Goal: Contribute content: Contribute content

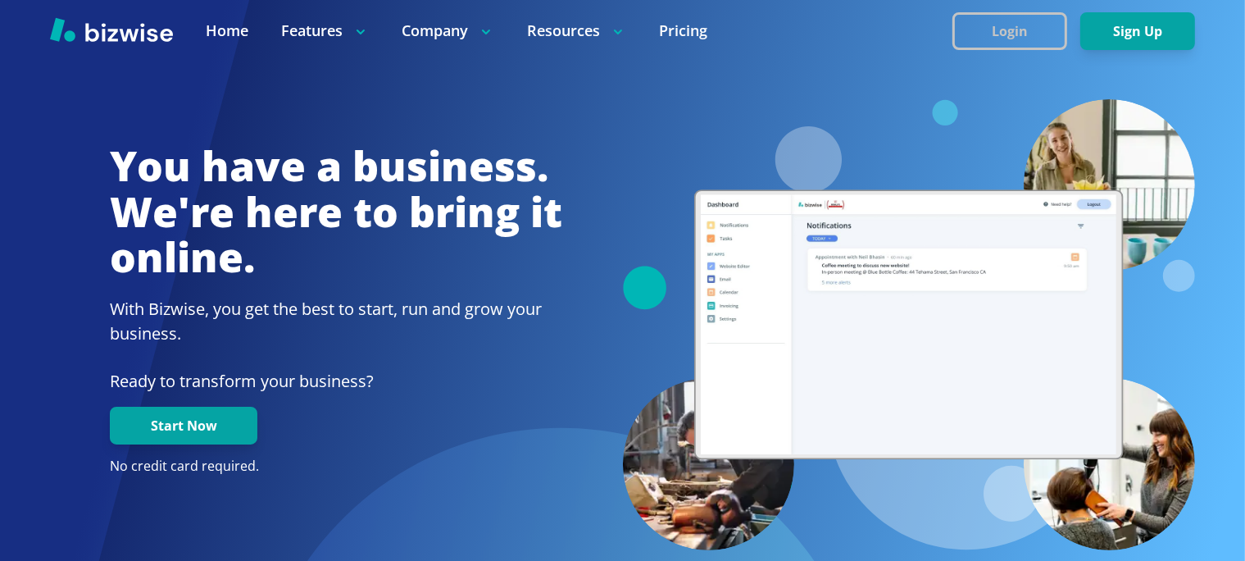
click at [1005, 34] on button "Login" at bounding box center [1010, 31] width 115 height 38
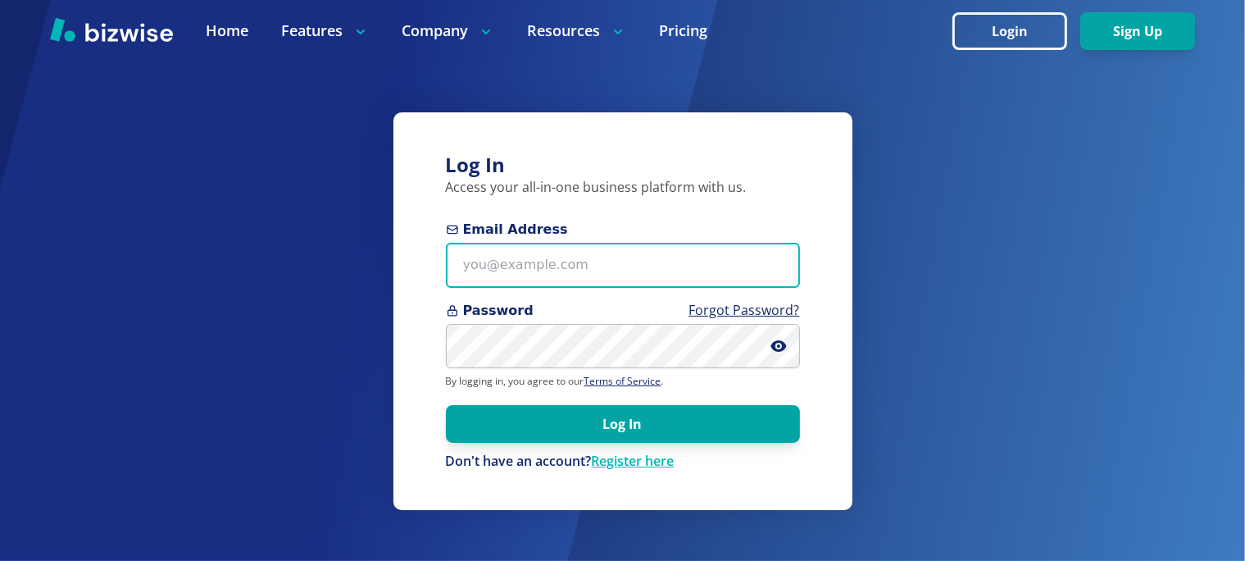
click at [505, 277] on input "Email Address" at bounding box center [623, 265] width 354 height 45
paste input "[EMAIL_ADDRESS][DOMAIN_NAME]"
type input "[EMAIL_ADDRESS][DOMAIN_NAME]"
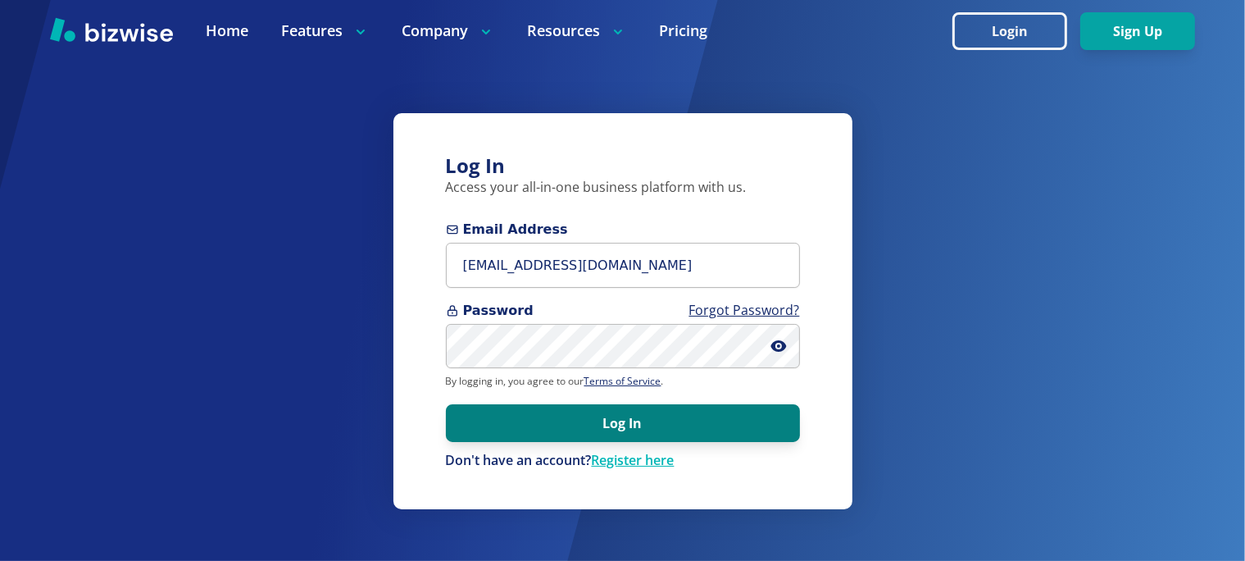
click at [618, 425] on button "Log In" at bounding box center [623, 423] width 354 height 38
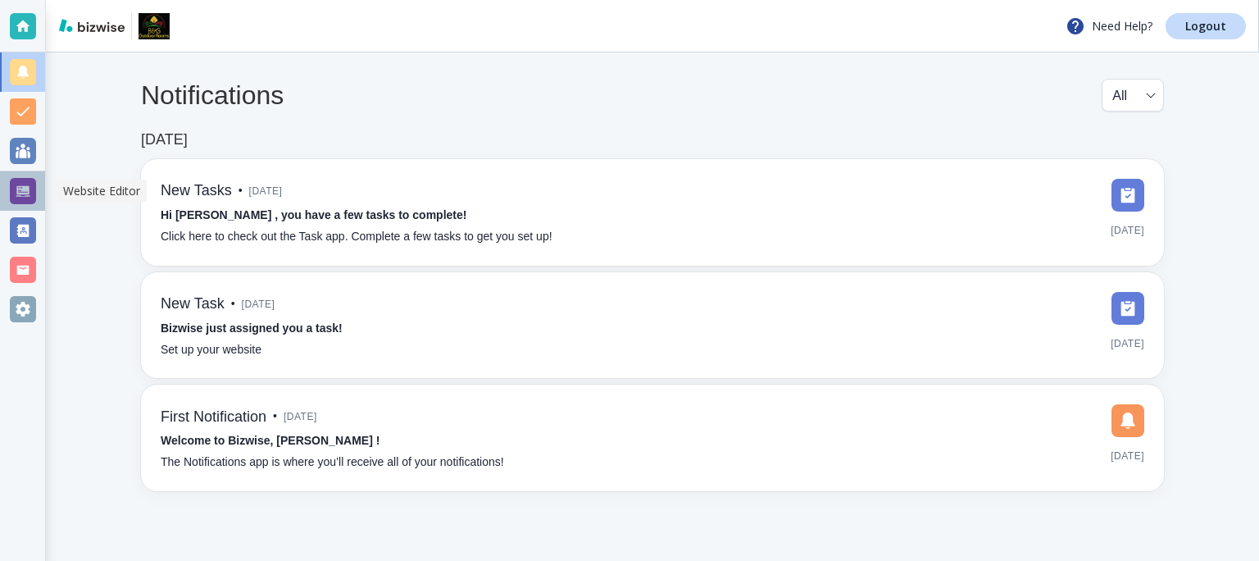
click at [24, 175] on div at bounding box center [22, 190] width 45 height 39
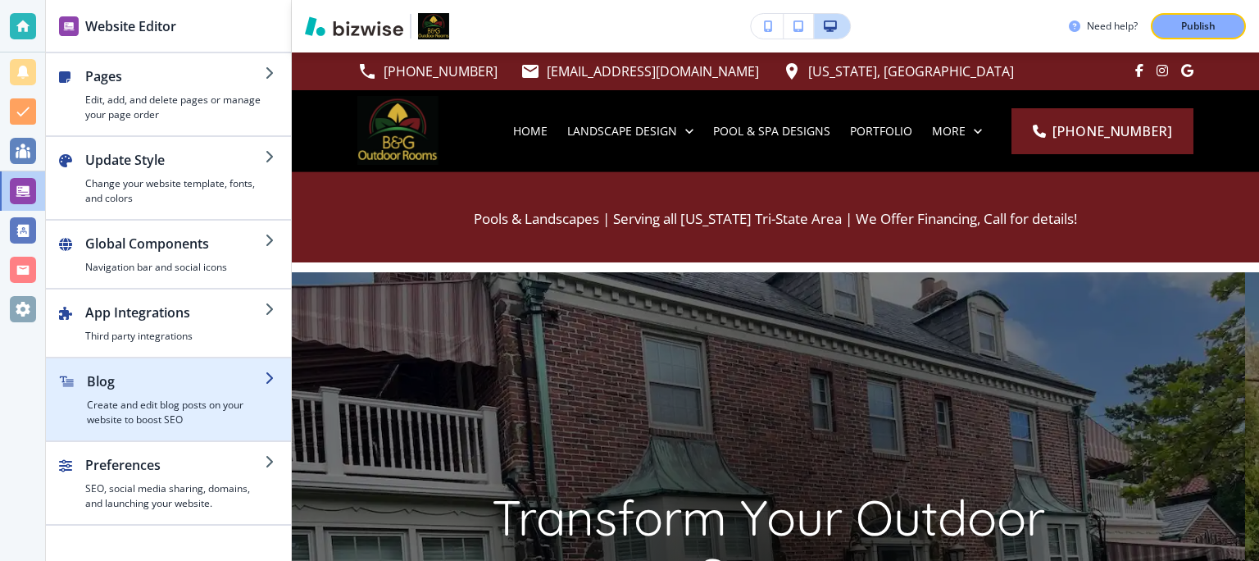
click at [264, 376] on h2 "Blog" at bounding box center [176, 381] width 178 height 20
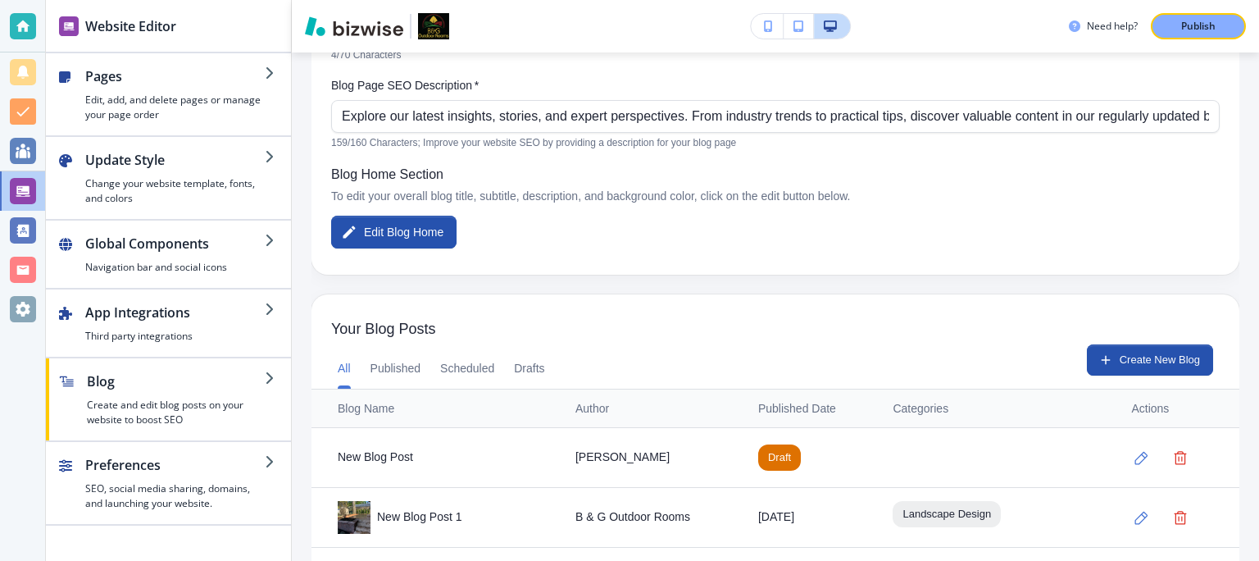
scroll to position [274, 0]
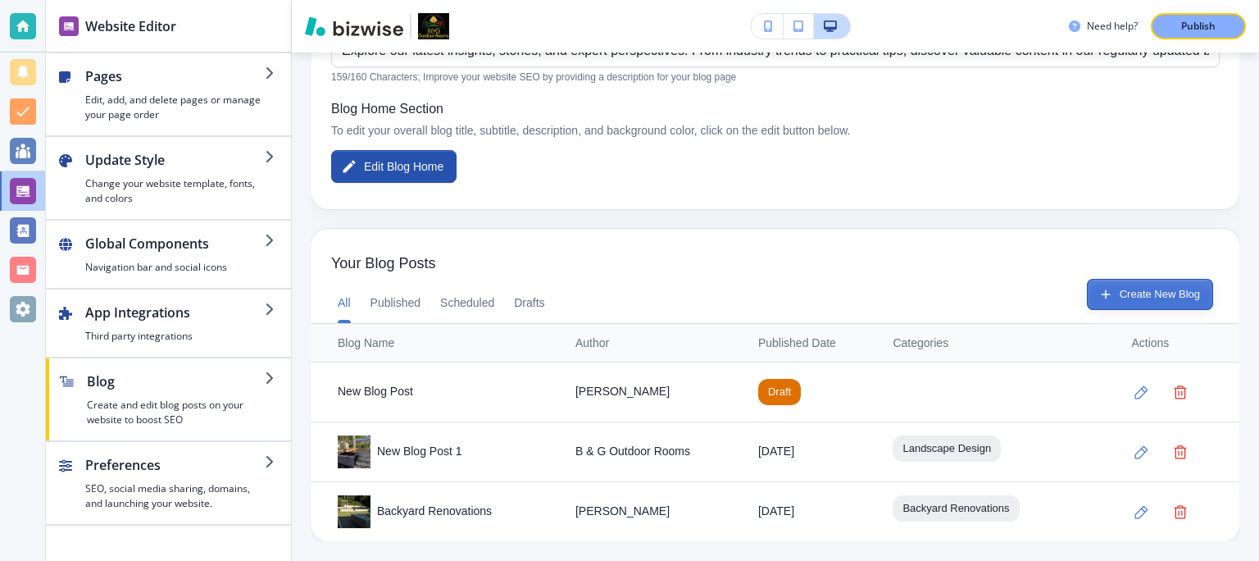
click at [1109, 290] on button "Create New Blog" at bounding box center [1150, 294] width 126 height 31
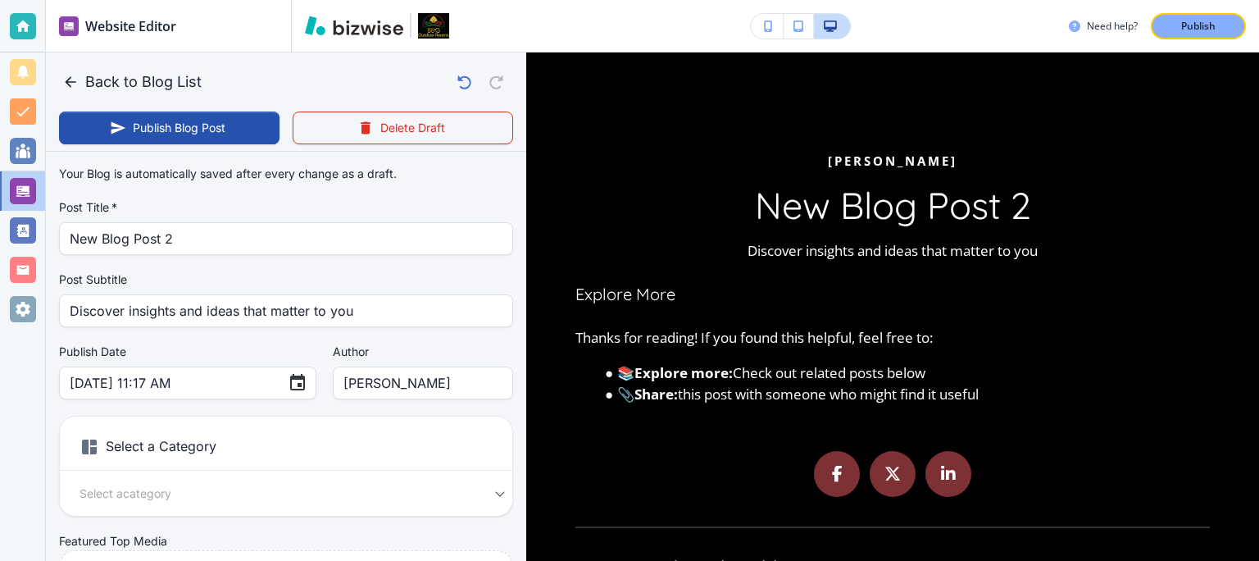
click at [781, 210] on h3 "New Blog Post 2" at bounding box center [892, 205] width 634 height 43
click at [760, 227] on h3 "New Blog Post 2" at bounding box center [892, 205] width 634 height 43
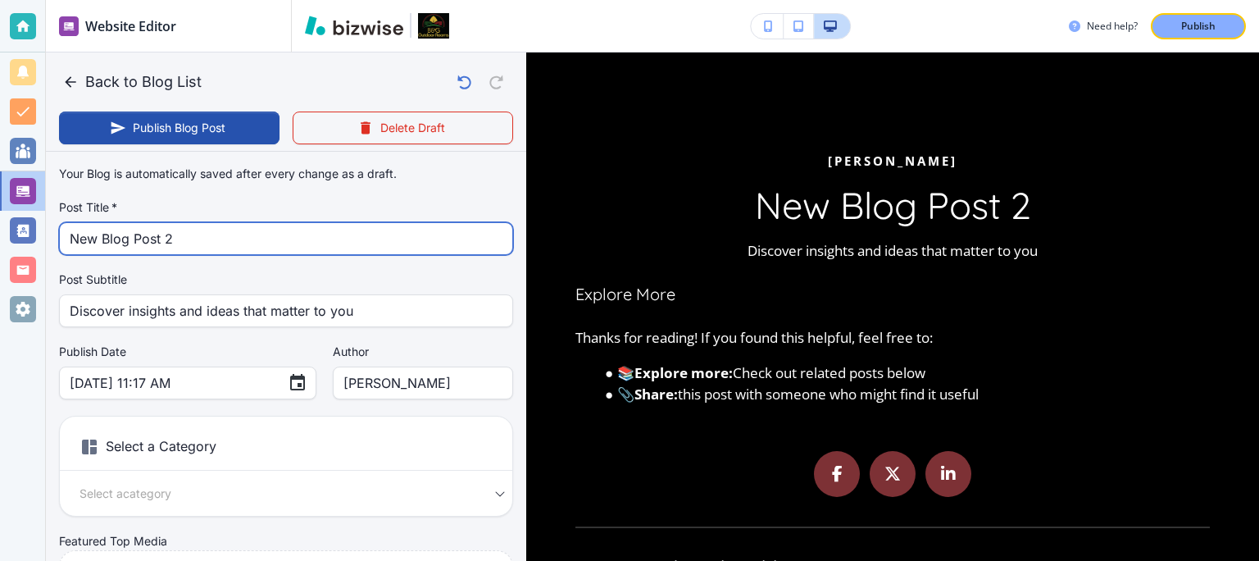
click at [161, 237] on input "New Blog Post 2" at bounding box center [286, 238] width 433 height 31
paste input "Tips for Choosing a Landscape Architecture Designer"
type input "Tips for Choosing a Landscape Architecture Designer"
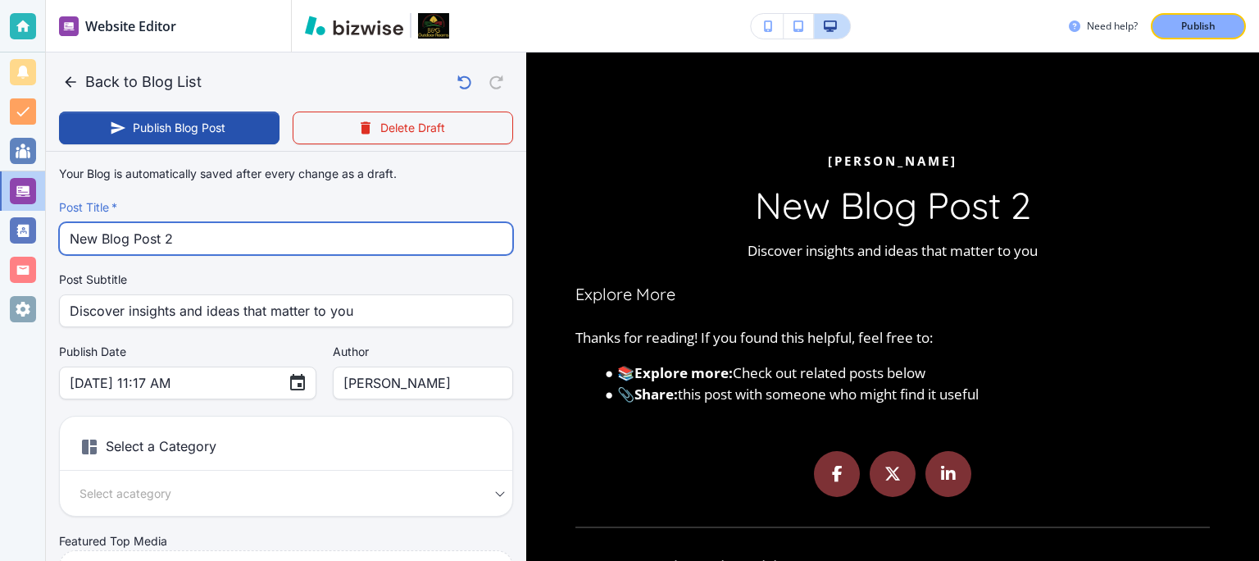
type input "[DATE] 11:19 AM"
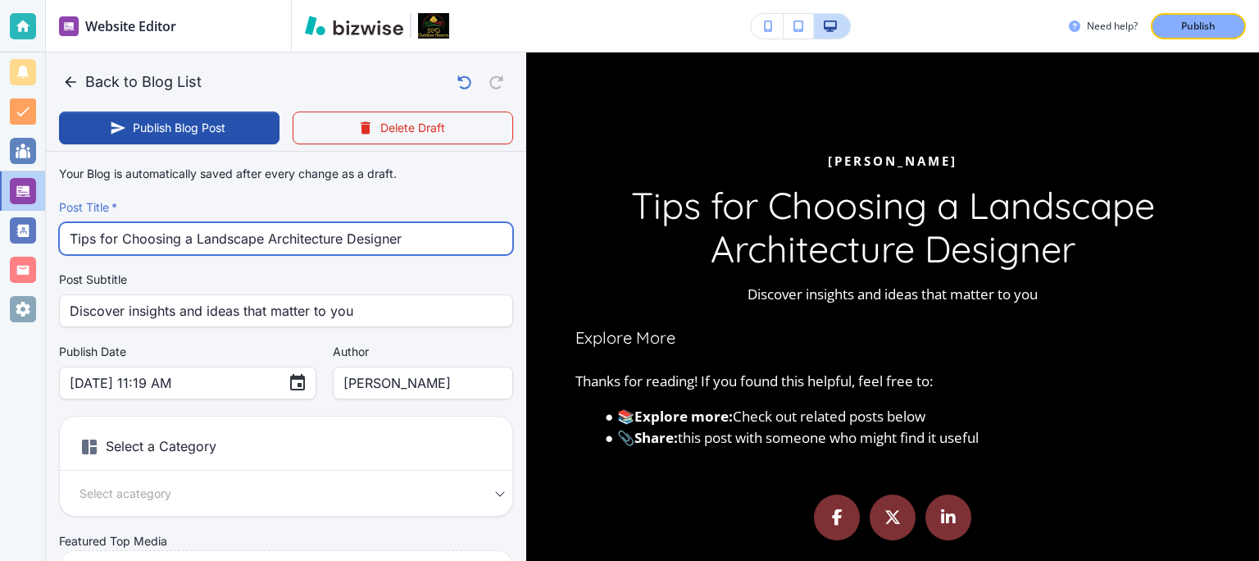
type input "Tips for Choosing a Landscape Architecture Designer"
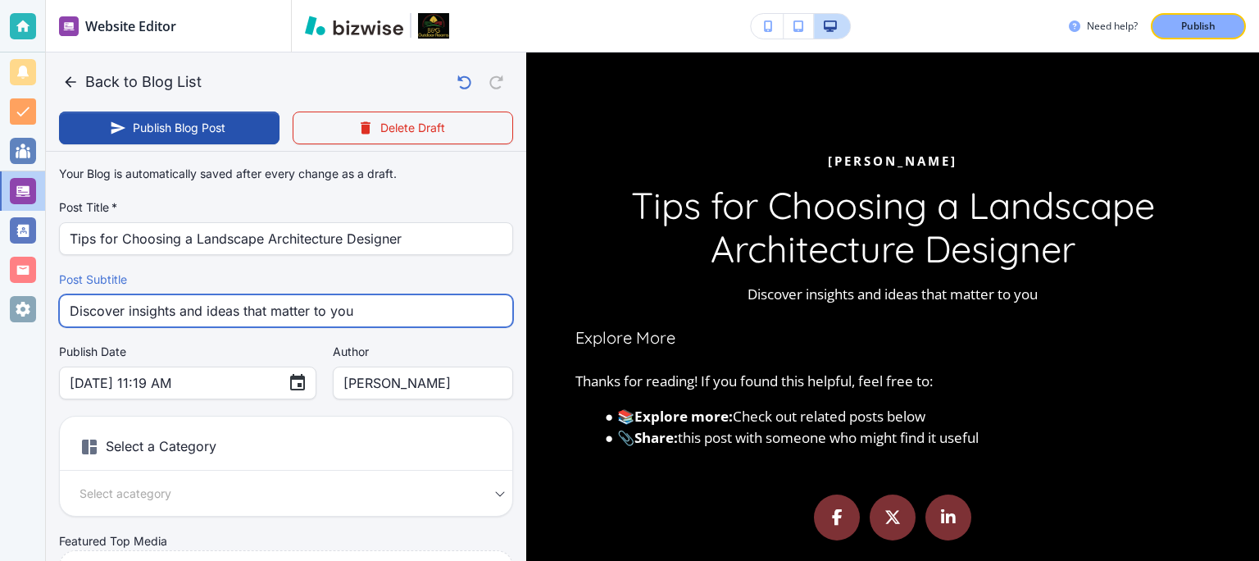
drag, startPoint x: 366, startPoint y: 309, endPoint x: 0, endPoint y: 306, distance: 365.6
click at [70, 307] on input "Discover insights and ideas that matter to you" at bounding box center [286, 310] width 433 height 31
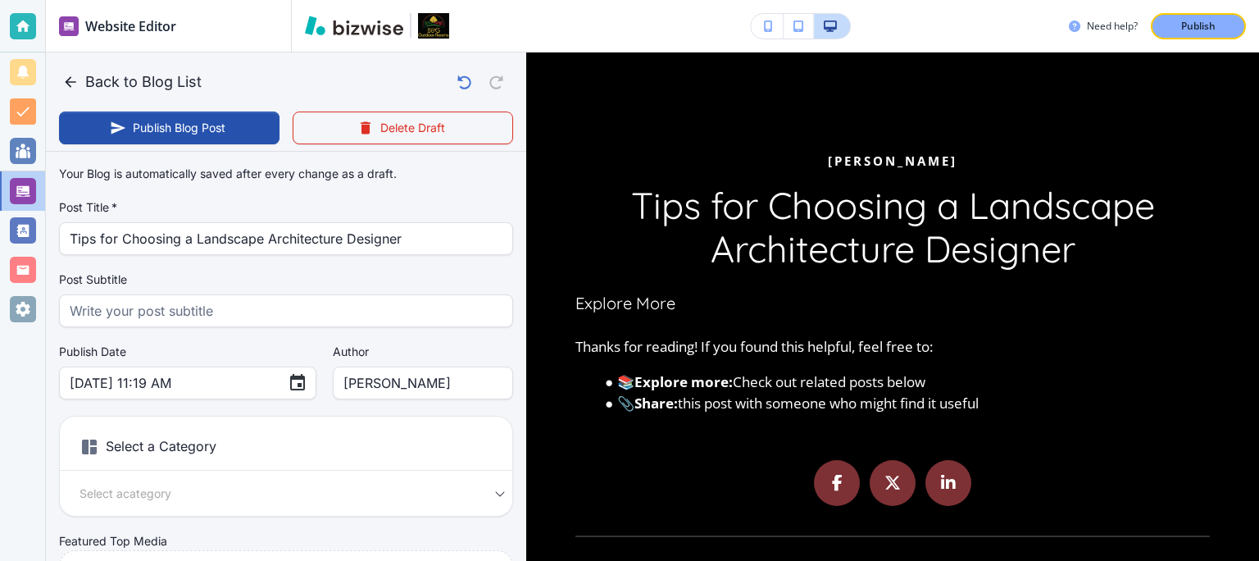
click at [138, 452] on h6 "Select a Category" at bounding box center [286, 450] width 452 height 41
click at [129, 0] on body "Website Editor Pages Edit, add, and delete pages or manage your page order Upda…" at bounding box center [629, 0] width 1259 height 0
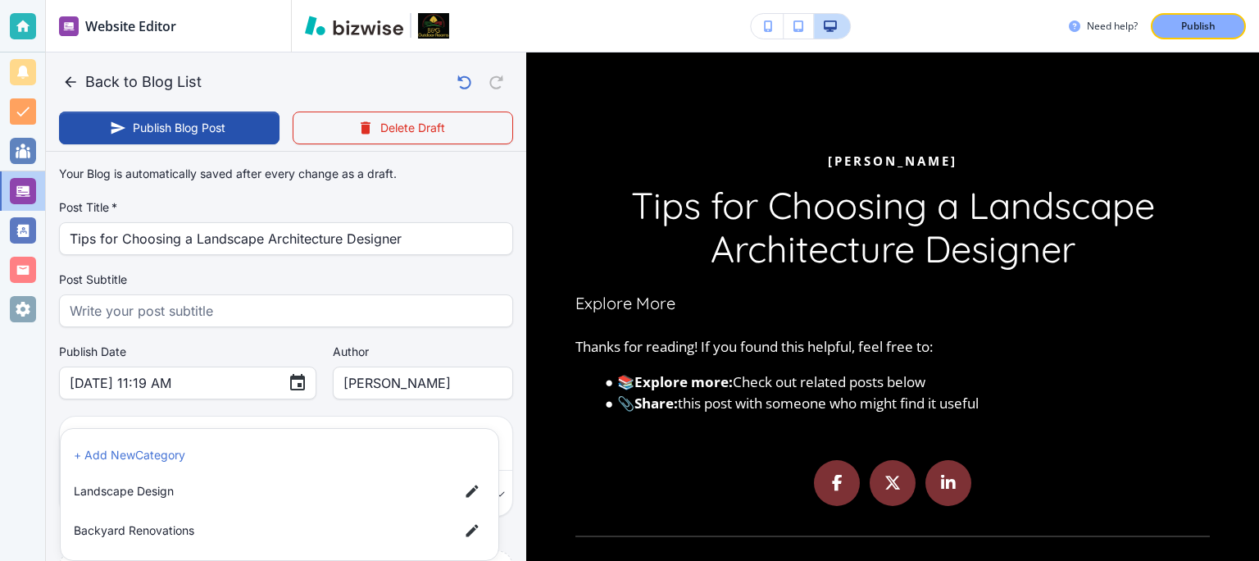
click at [198, 538] on span "Backyard Renovations" at bounding box center [260, 530] width 372 height 18
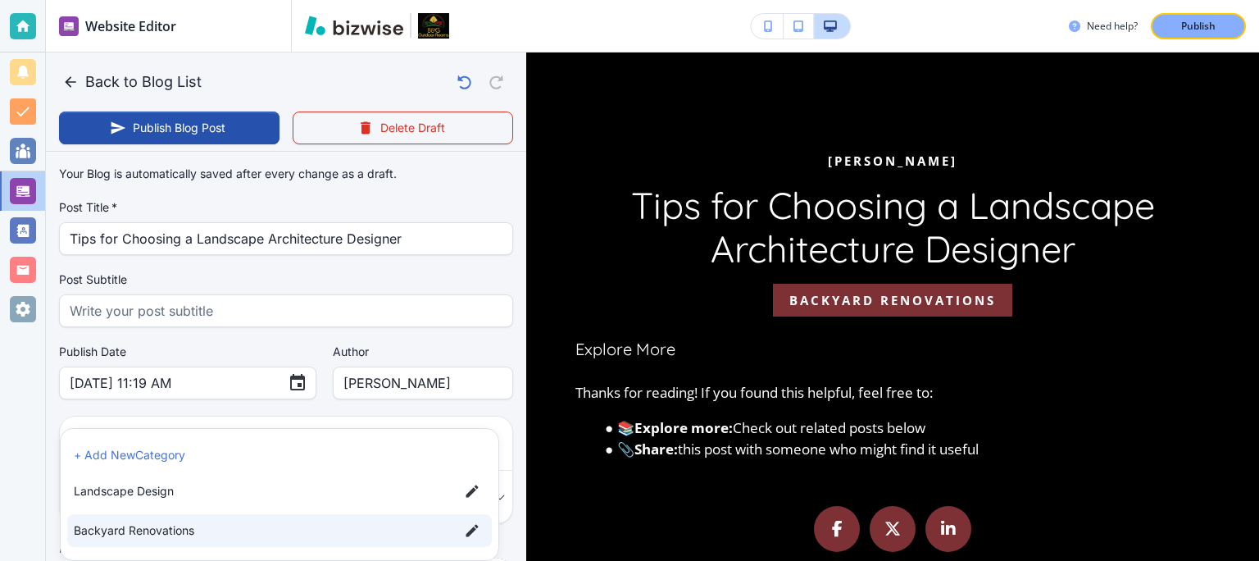
click at [175, 489] on span "Landscape Design" at bounding box center [260, 491] width 372 height 18
type input "a24f547f27bbc2262bf02,a55fd12bbd19e9f96a7bd"
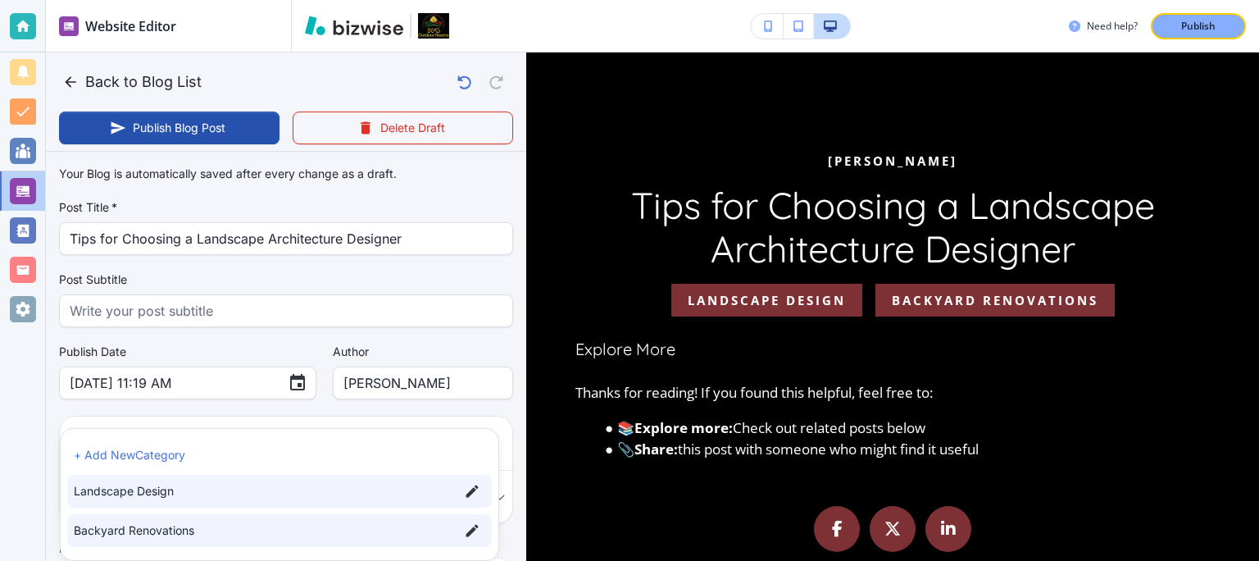
click at [517, 397] on div at bounding box center [629, 280] width 1259 height 561
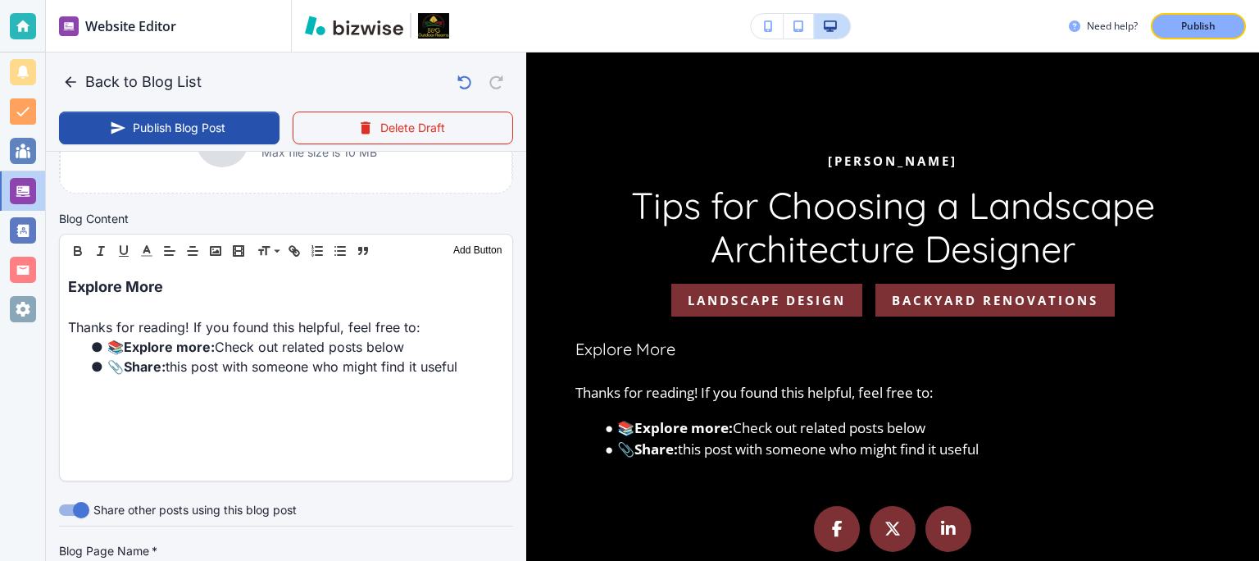
scroll to position [467, 0]
click at [507, 361] on div "Blog Content Header 1 Header 2 Header 3 Body Text Add Button Explore More Thank…" at bounding box center [286, 353] width 480 height 284
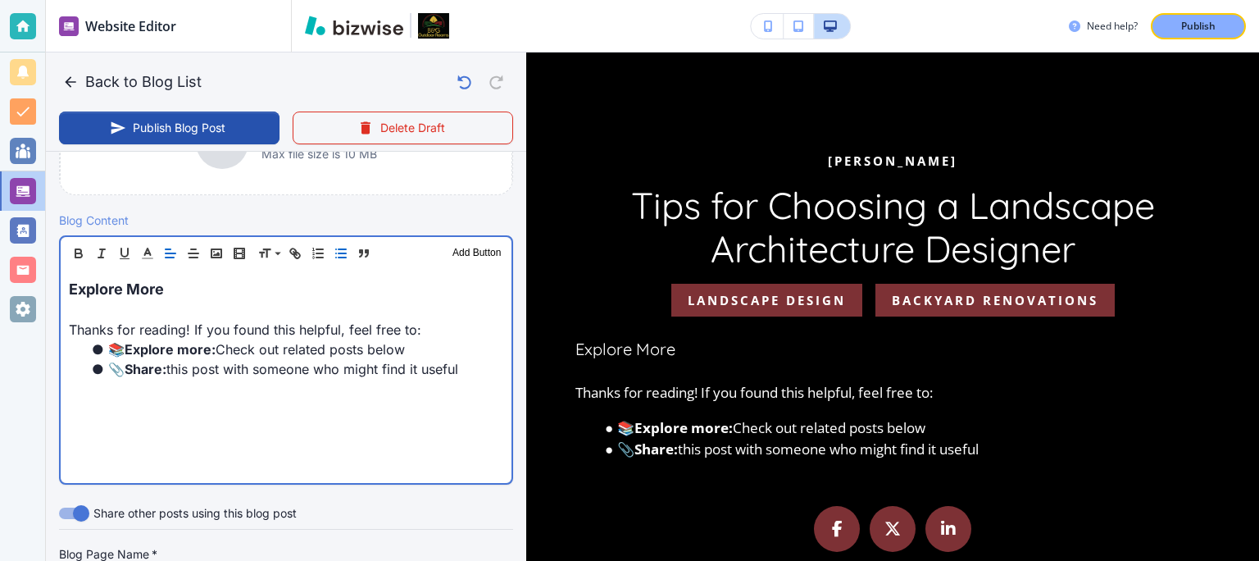
drag, startPoint x: 479, startPoint y: 368, endPoint x: 0, endPoint y: 257, distance: 491.5
click at [61, 270] on div "Explore More Thanks for reading! If you found this helpful, feel free to: 📚 Exp…" at bounding box center [286, 376] width 451 height 213
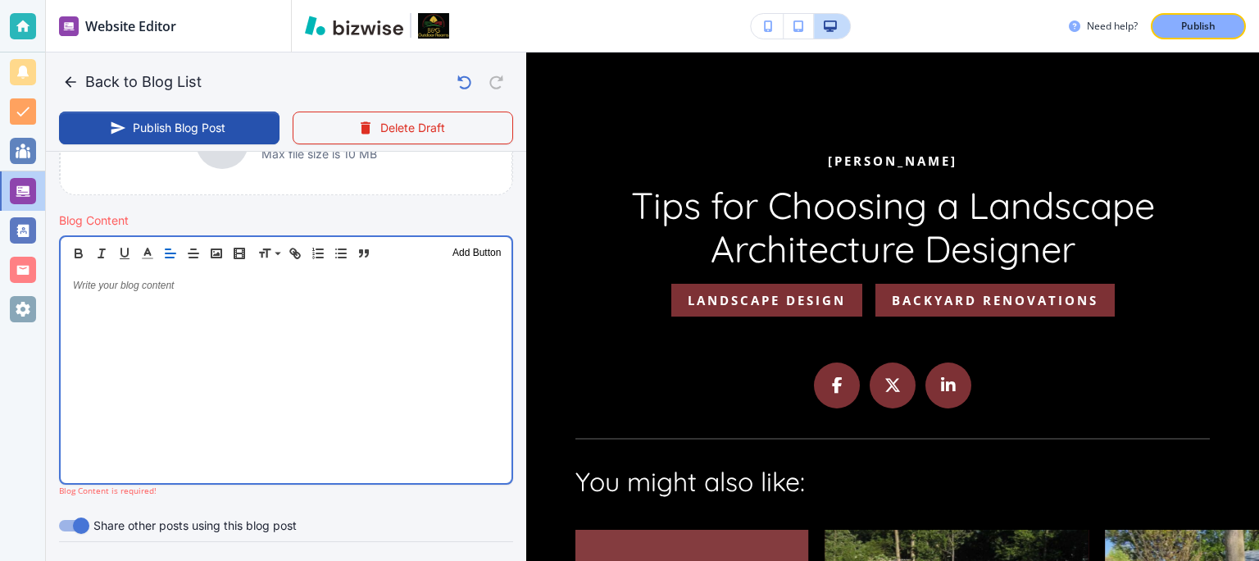
click at [126, 299] on div at bounding box center [286, 376] width 451 height 213
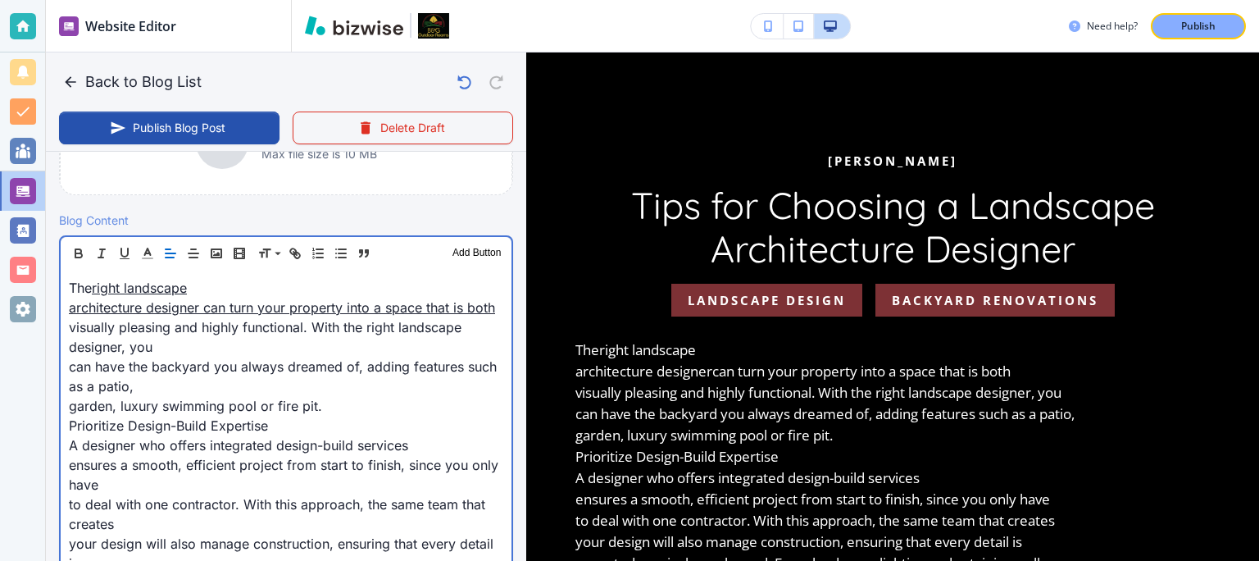
type input "[DATE] 11:26 AM"
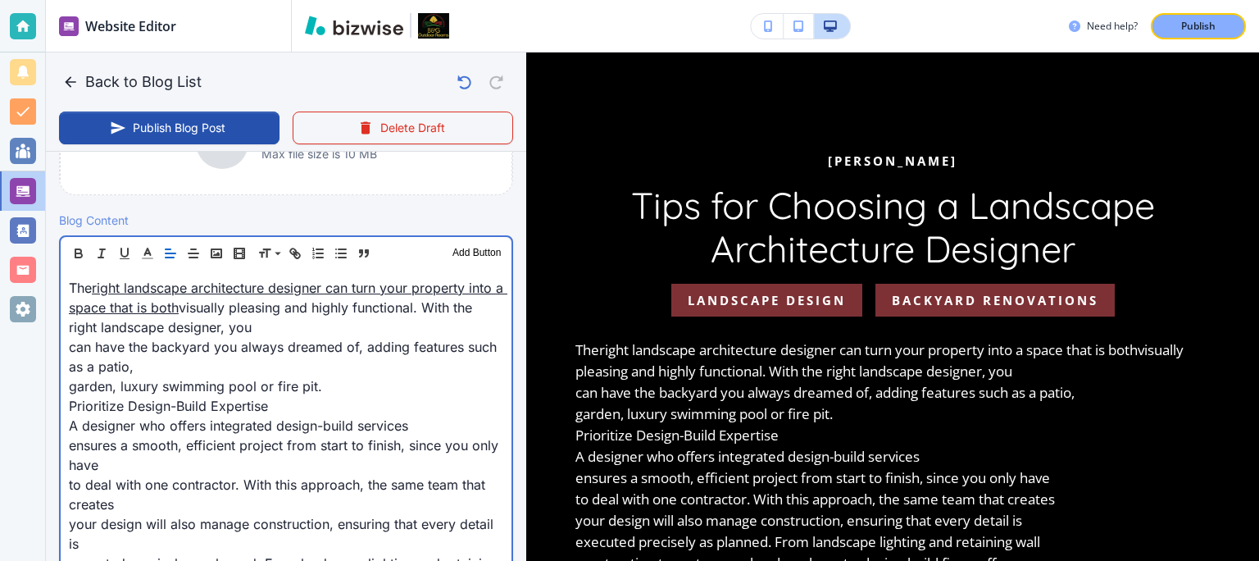
click at [289, 286] on link "right landscape architecture designer can turn your property into a space that …" at bounding box center [288, 298] width 439 height 36
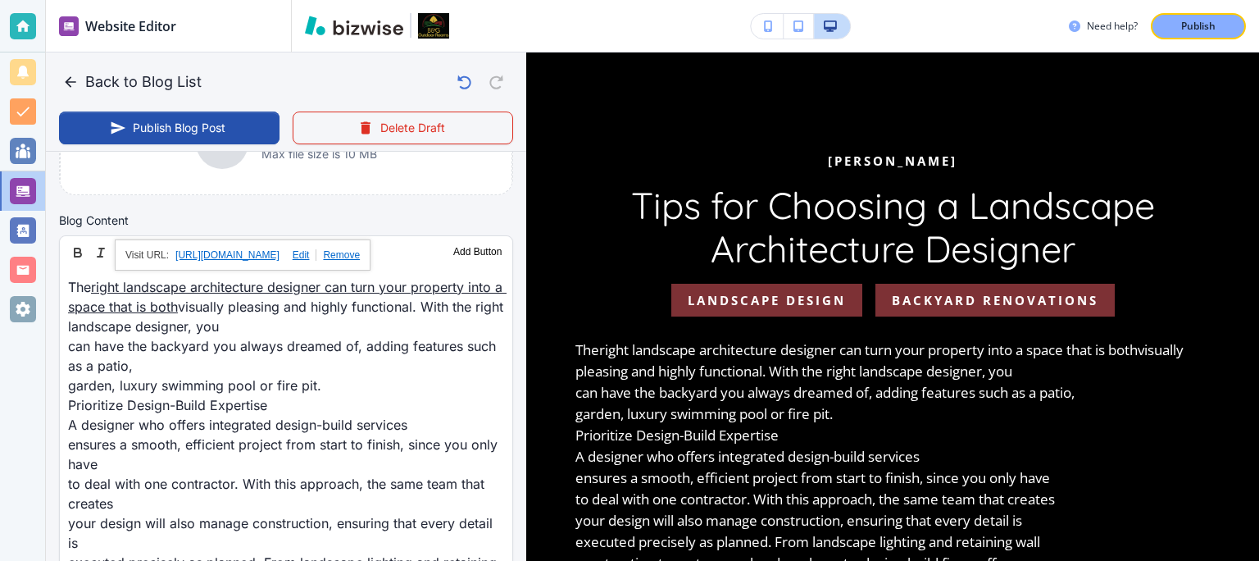
click at [317, 257] on link at bounding box center [299, 254] width 38 height 11
type input "[URL][DOMAIN_NAME]"
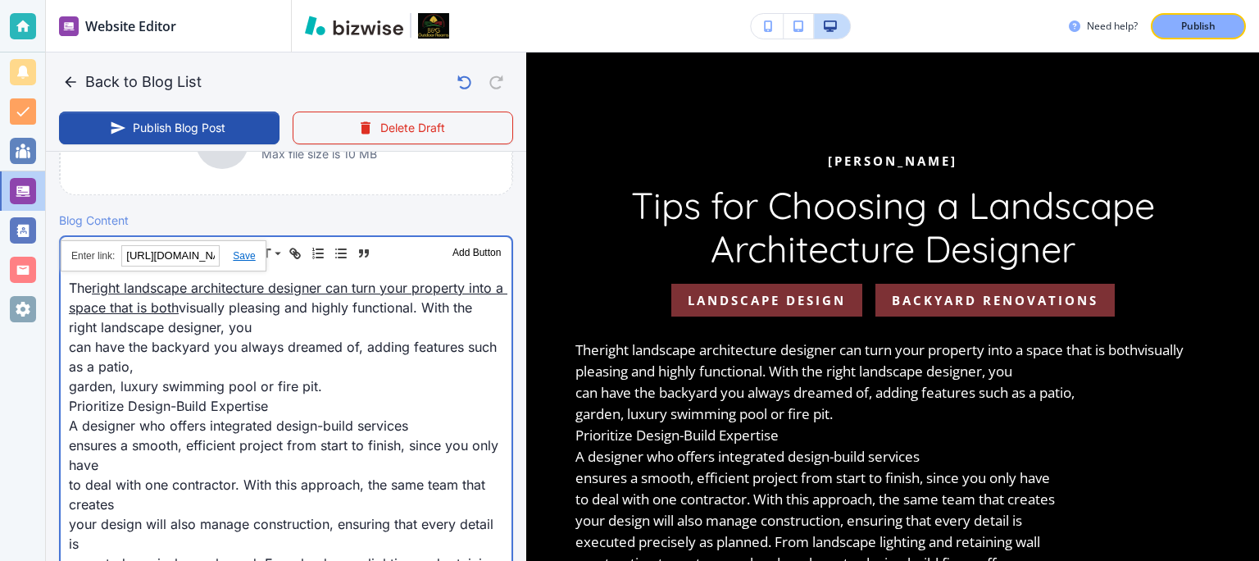
click at [288, 379] on p "garden, luxury swimming pool or fire pit." at bounding box center [286, 386] width 434 height 20
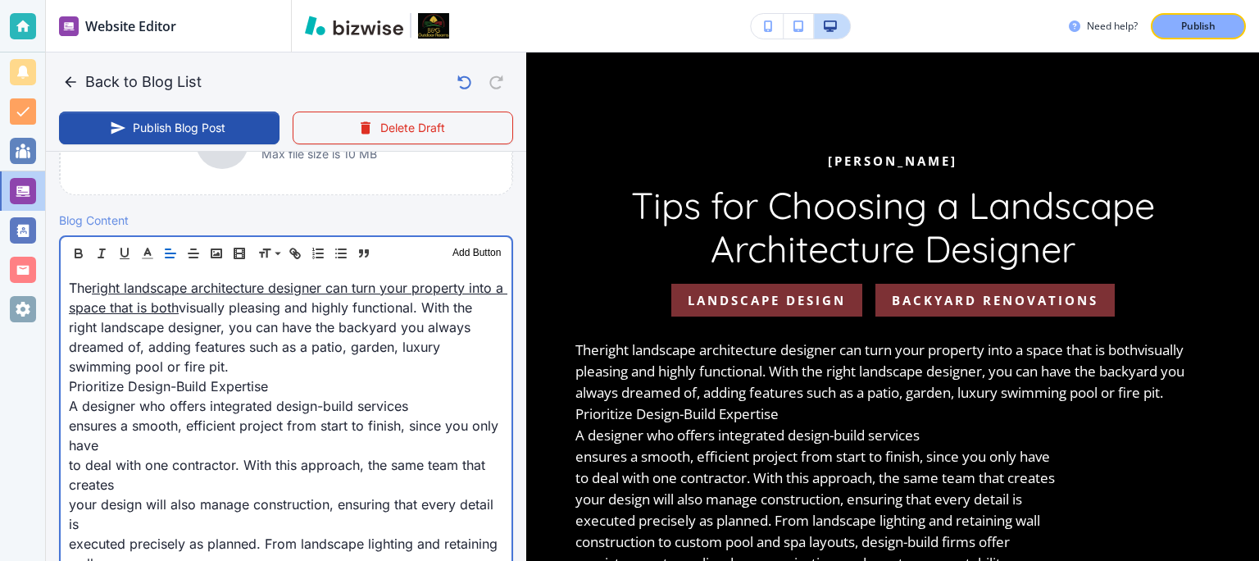
click at [234, 366] on p "The right landscape architecture designer can turn your property into a space t…" at bounding box center [286, 327] width 434 height 98
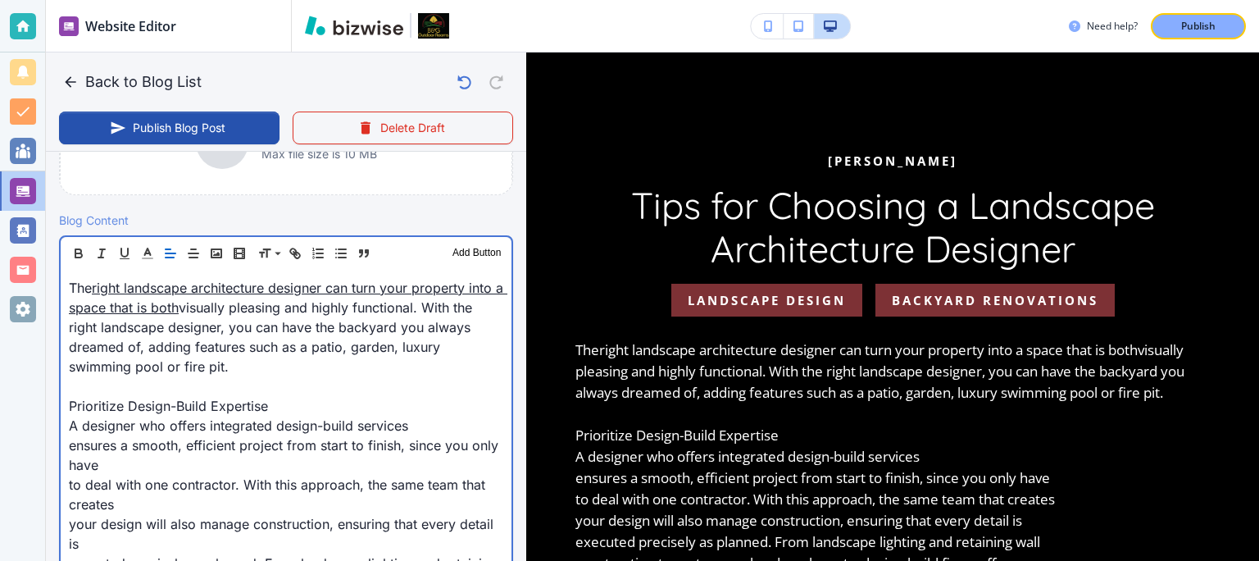
click at [170, 407] on p "Prioritize Design-Build Expertise" at bounding box center [286, 406] width 434 height 20
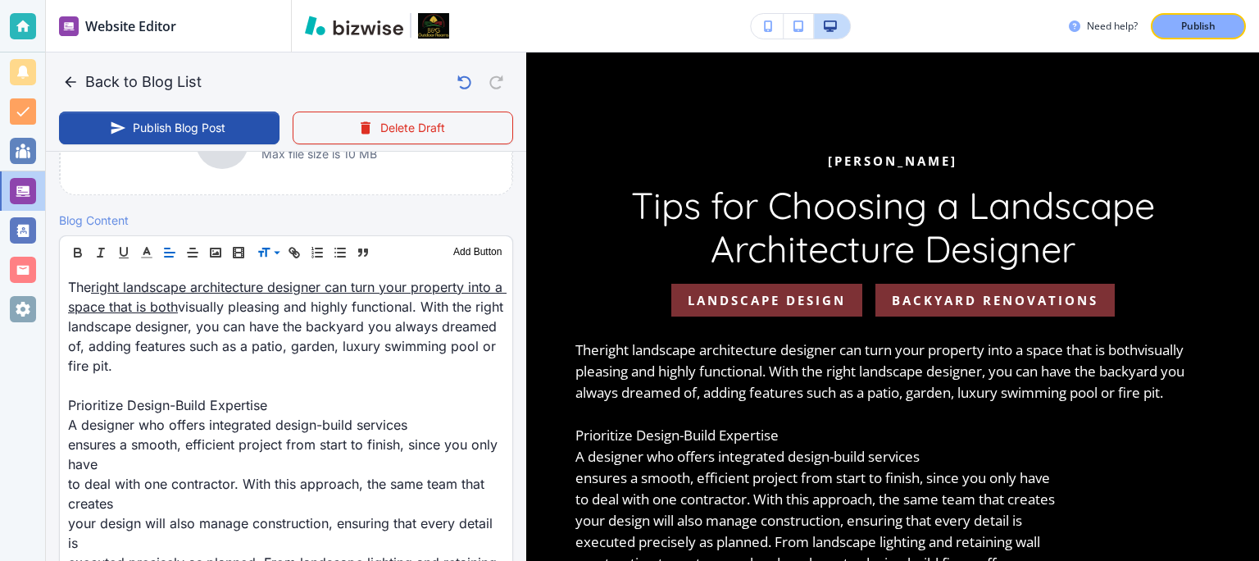
click at [278, 253] on icon at bounding box center [277, 252] width 20 height 15
click at [281, 293] on span at bounding box center [282, 295] width 50 height 20
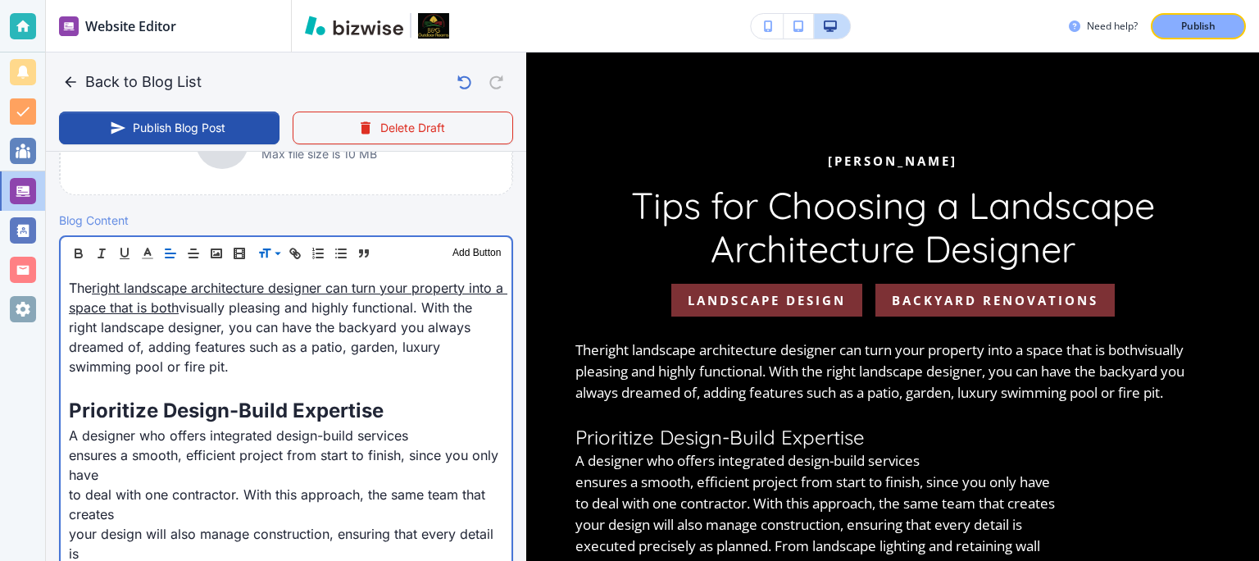
click at [110, 386] on p at bounding box center [286, 386] width 434 height 20
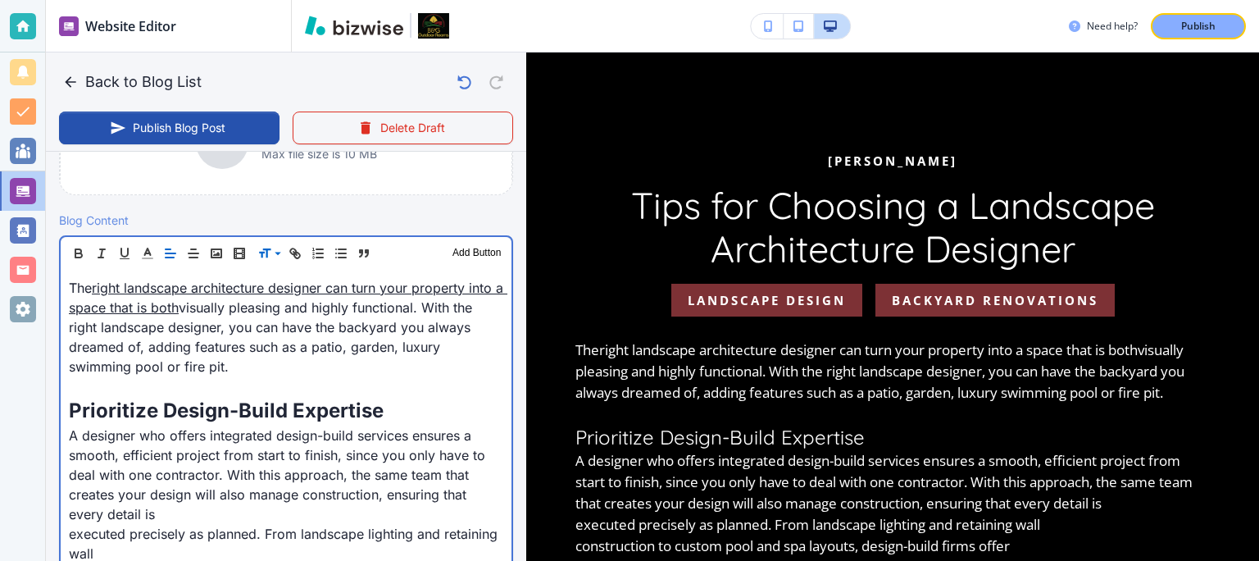
scroll to position [146, 0]
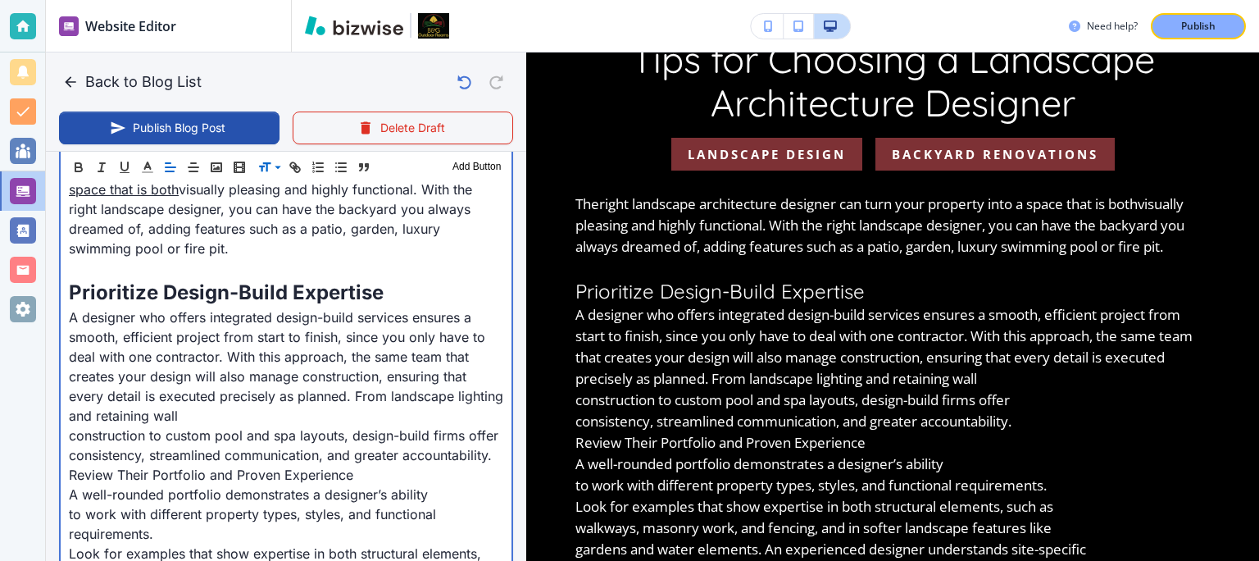
scroll to position [566, 0]
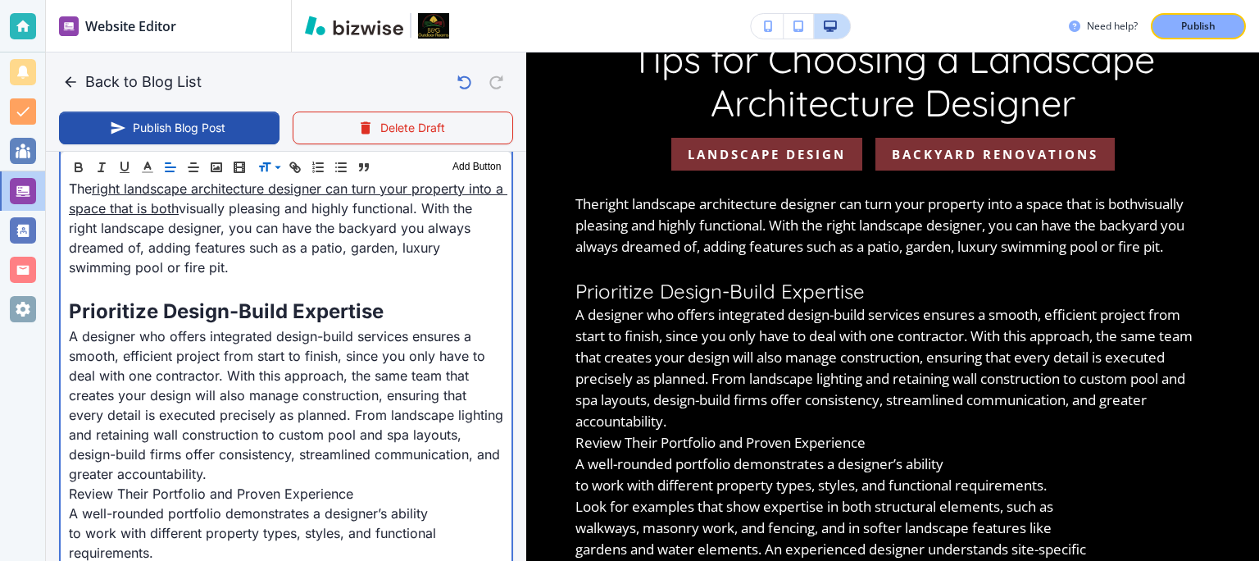
click at [357, 471] on p "A designer who offers integrated design-build services ensures a smooth, effici…" at bounding box center [286, 404] width 434 height 157
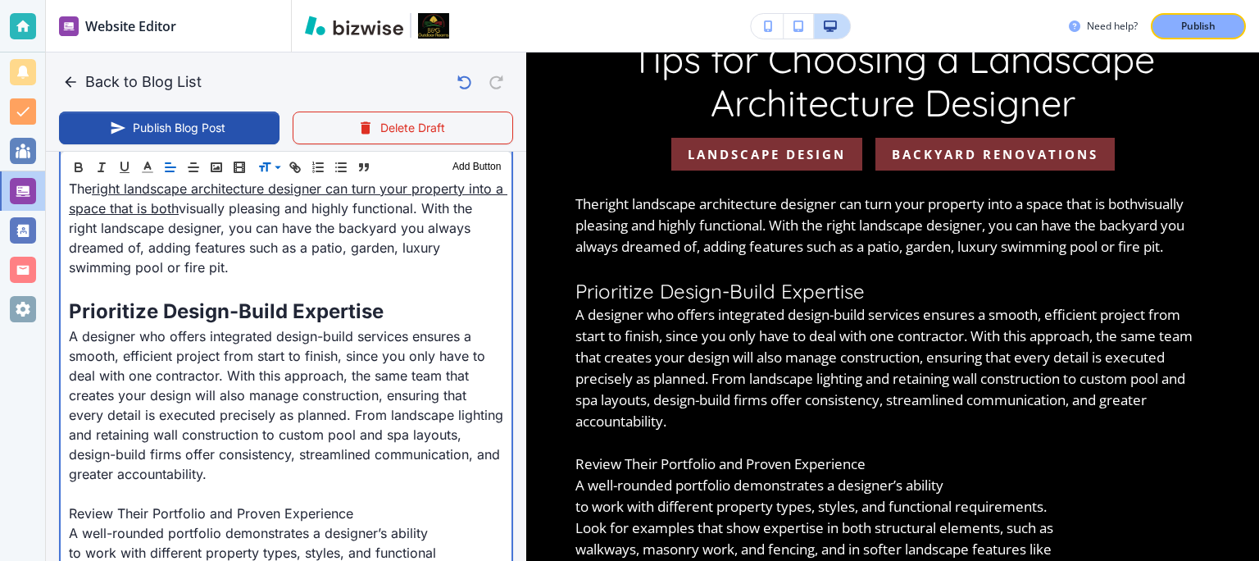
click at [261, 517] on p "Review Their Portfolio and Proven Experience" at bounding box center [286, 513] width 434 height 20
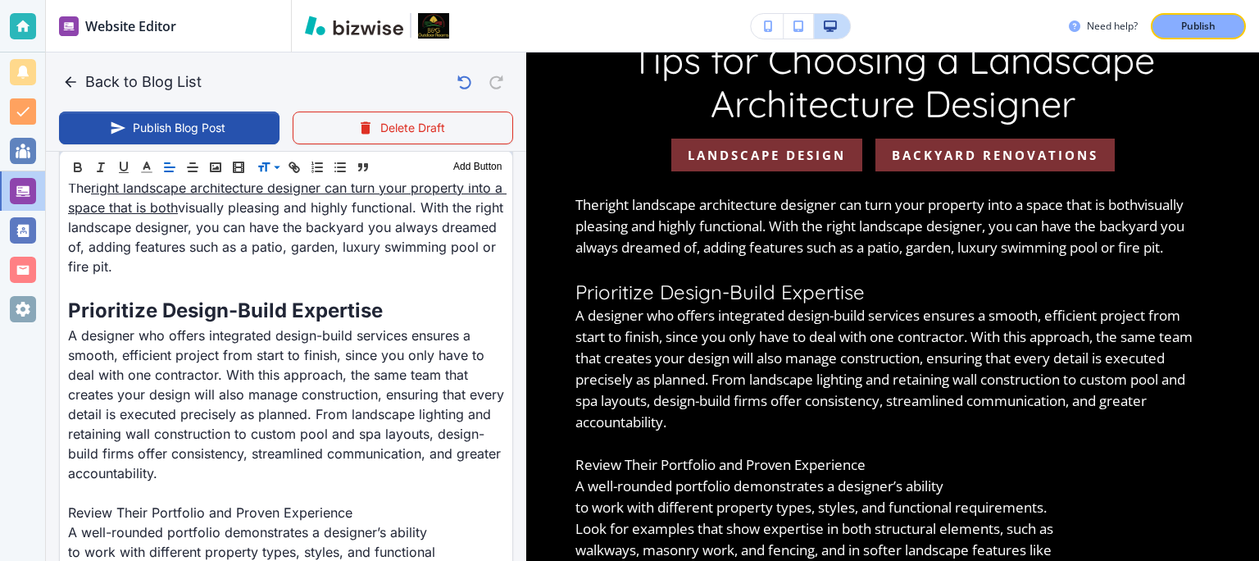
click at [271, 168] on icon at bounding box center [277, 167] width 20 height 15
click at [274, 211] on span at bounding box center [282, 210] width 50 height 20
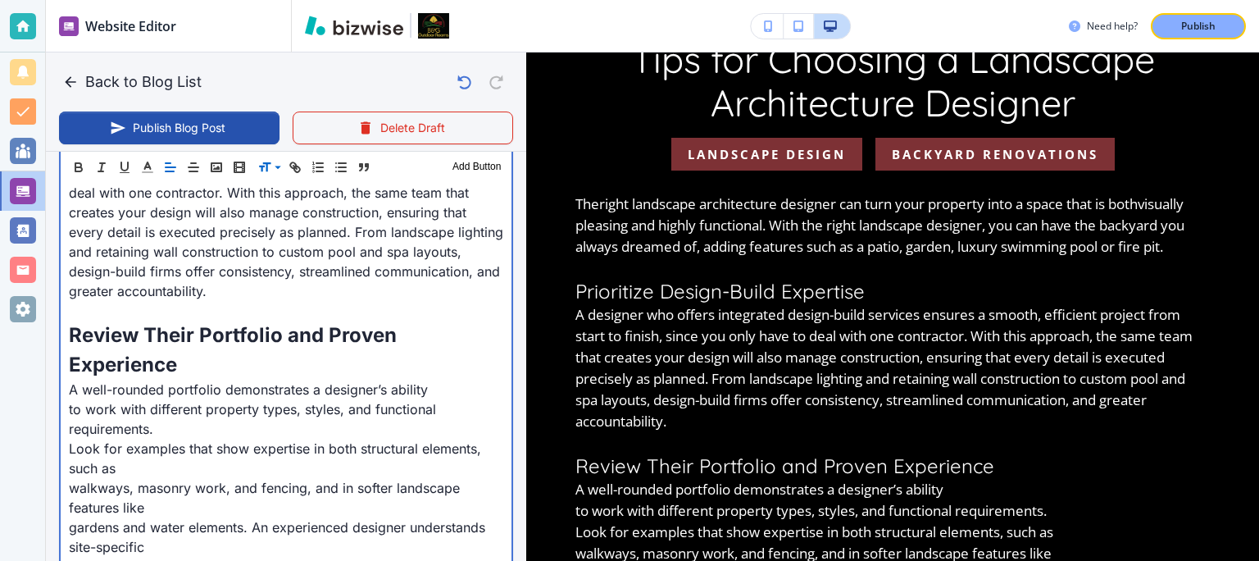
scroll to position [838, 0]
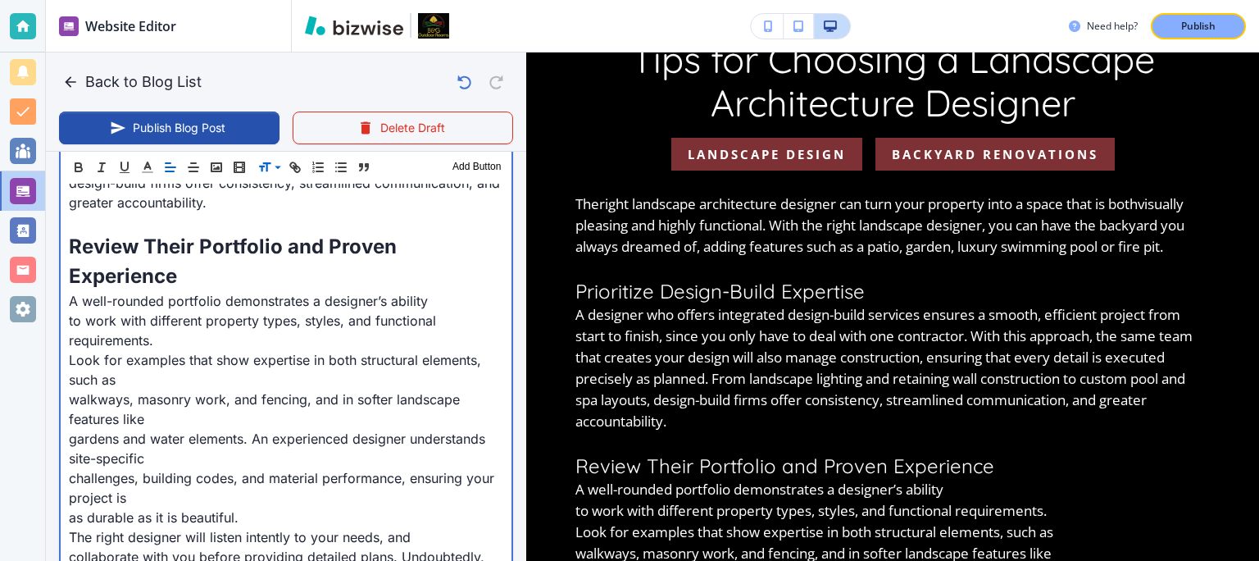
click at [66, 319] on div "The right landscape architecture designer can turn your property into a space t…" at bounding box center [286, 374] width 451 height 951
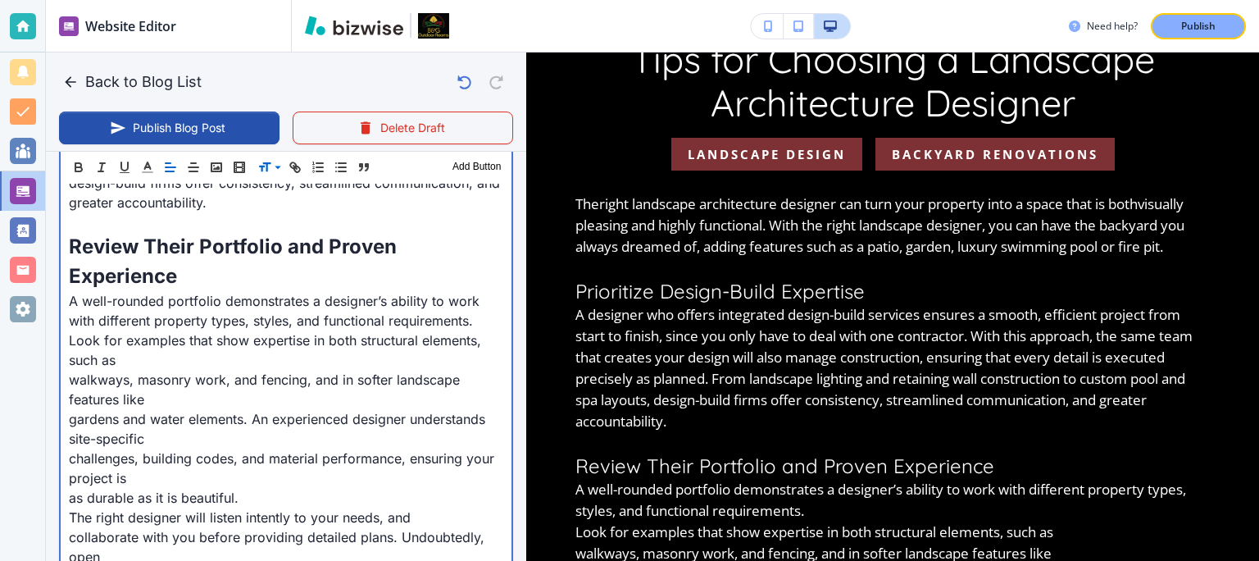
click at [70, 340] on p "Look for examples that show expertise in both structural elements, such as" at bounding box center [286, 349] width 434 height 39
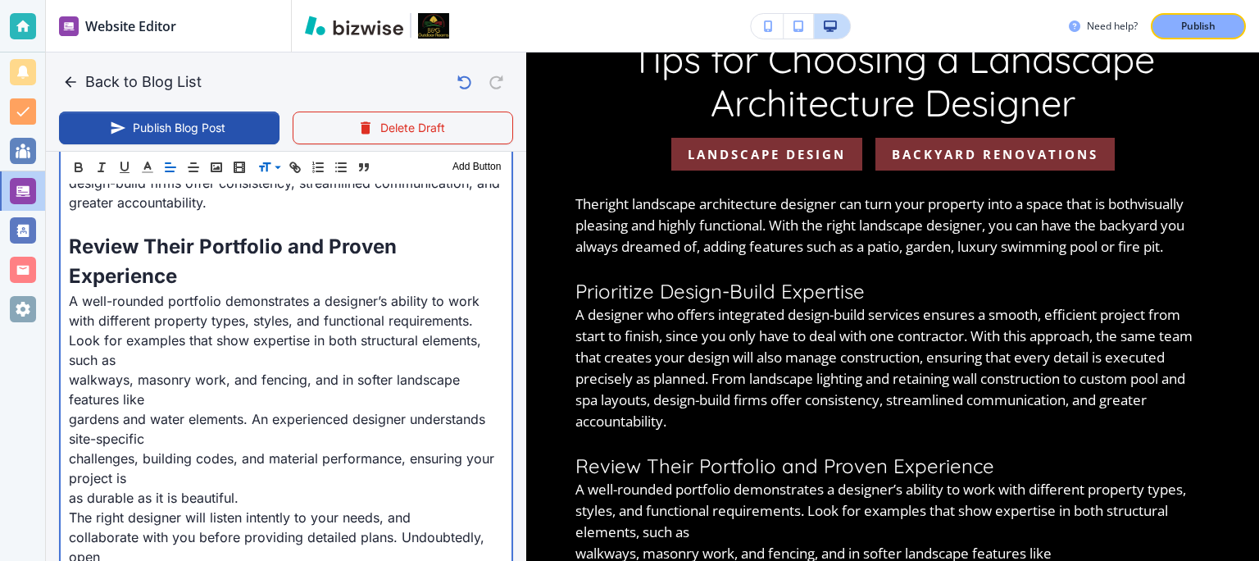
click at [69, 376] on p "walkways, masonry work, and fencing, and in softer landscape features like" at bounding box center [286, 389] width 434 height 39
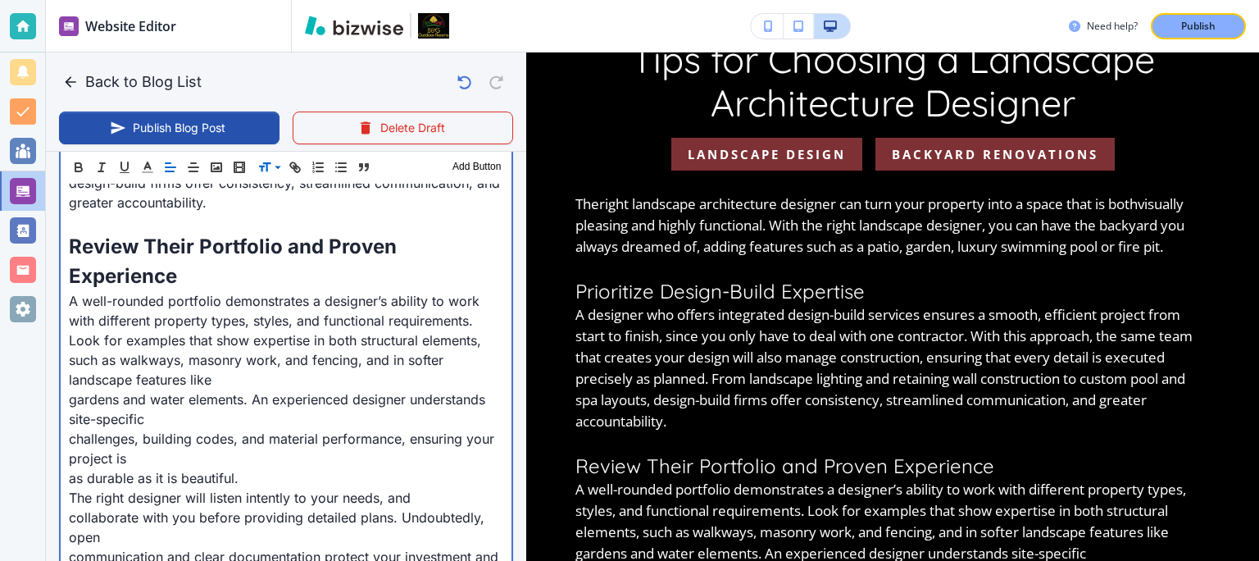
click at [66, 402] on div "The right landscape architecture designer can turn your property into a space t…" at bounding box center [286, 355] width 451 height 912
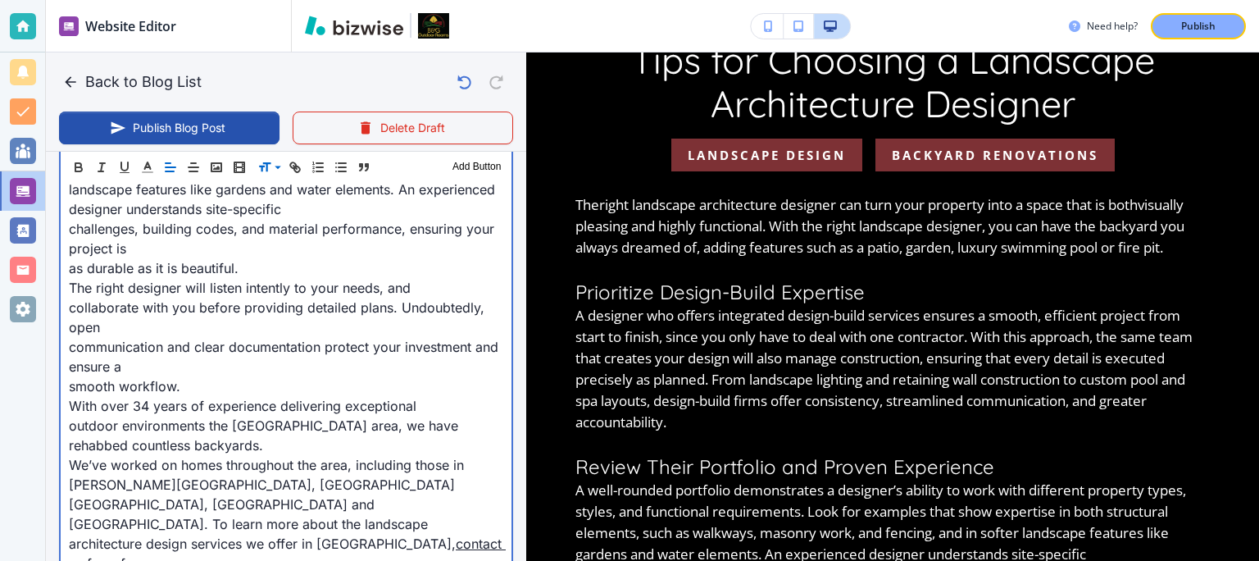
scroll to position [1028, 0]
click at [67, 230] on div "The right landscape architecture designer can turn your property into a space t…" at bounding box center [286, 155] width 451 height 892
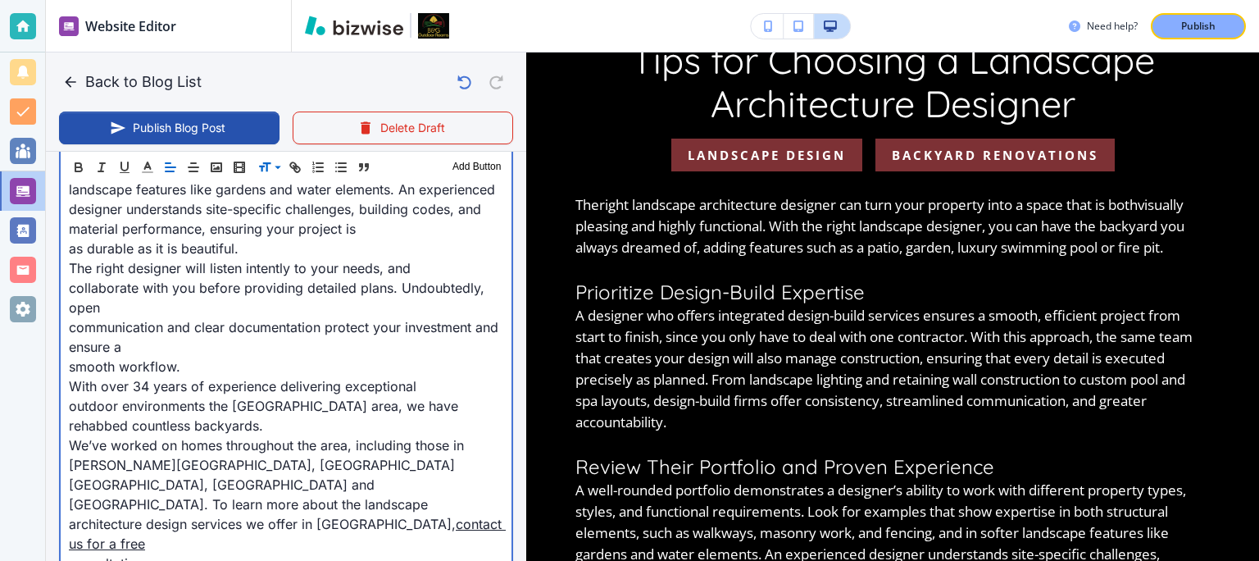
click at [67, 262] on div "The right landscape architecture designer can turn your property into a space t…" at bounding box center [286, 145] width 451 height 872
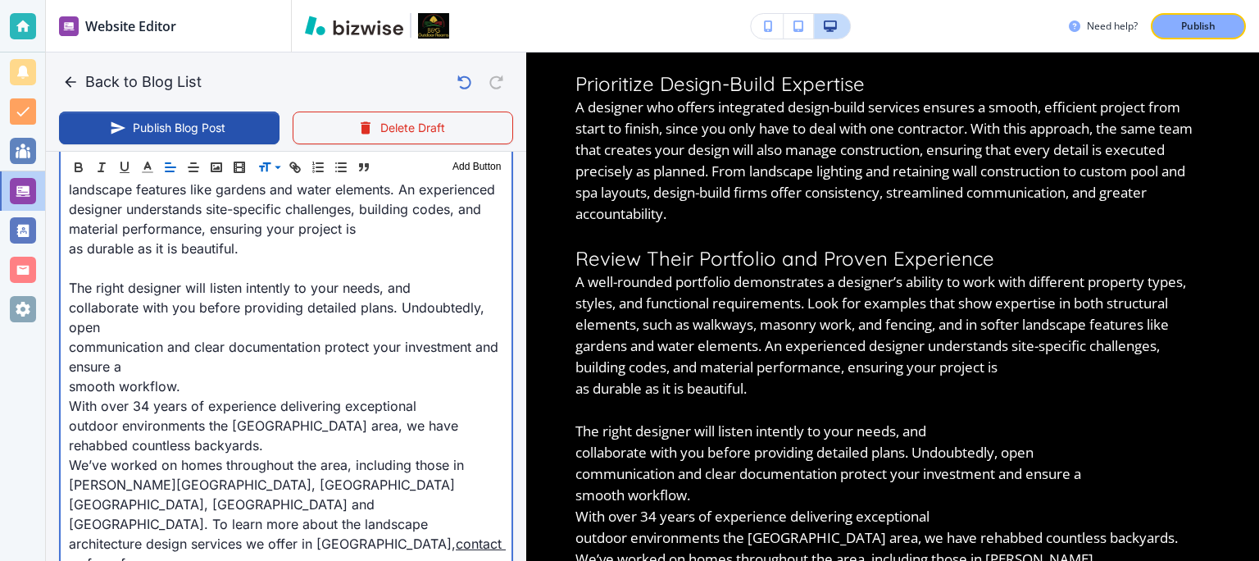
scroll to position [349, 0]
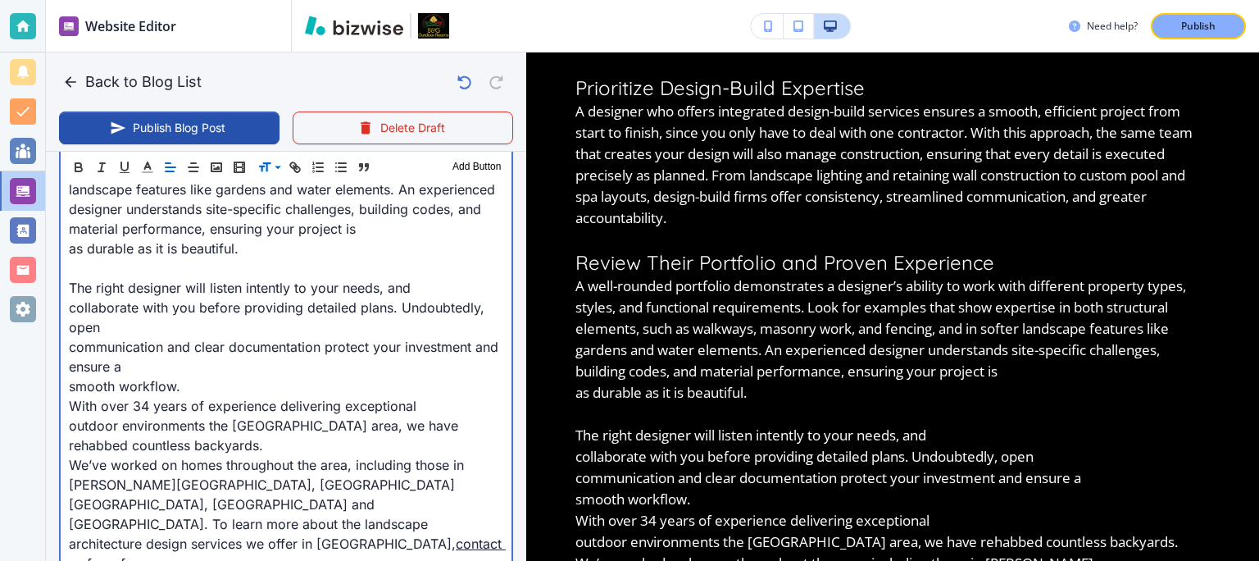
click at [66, 311] on div "The right landscape architecture designer can turn your property into a space t…" at bounding box center [286, 155] width 451 height 892
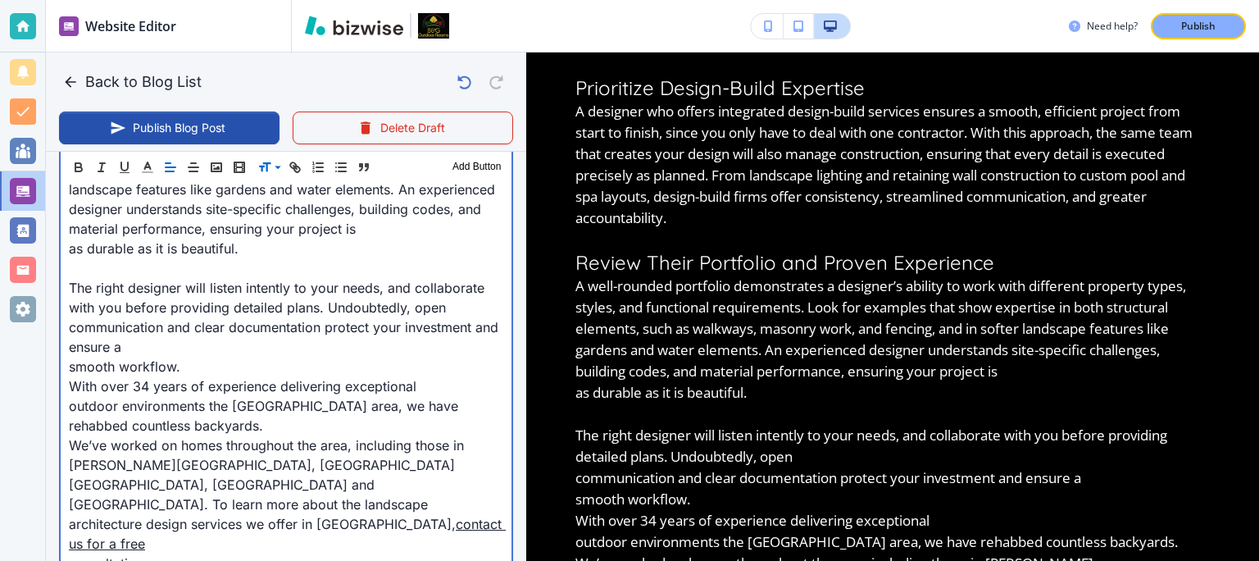
click at [64, 324] on div "The right landscape architecture designer can turn your property into a space t…" at bounding box center [286, 145] width 451 height 872
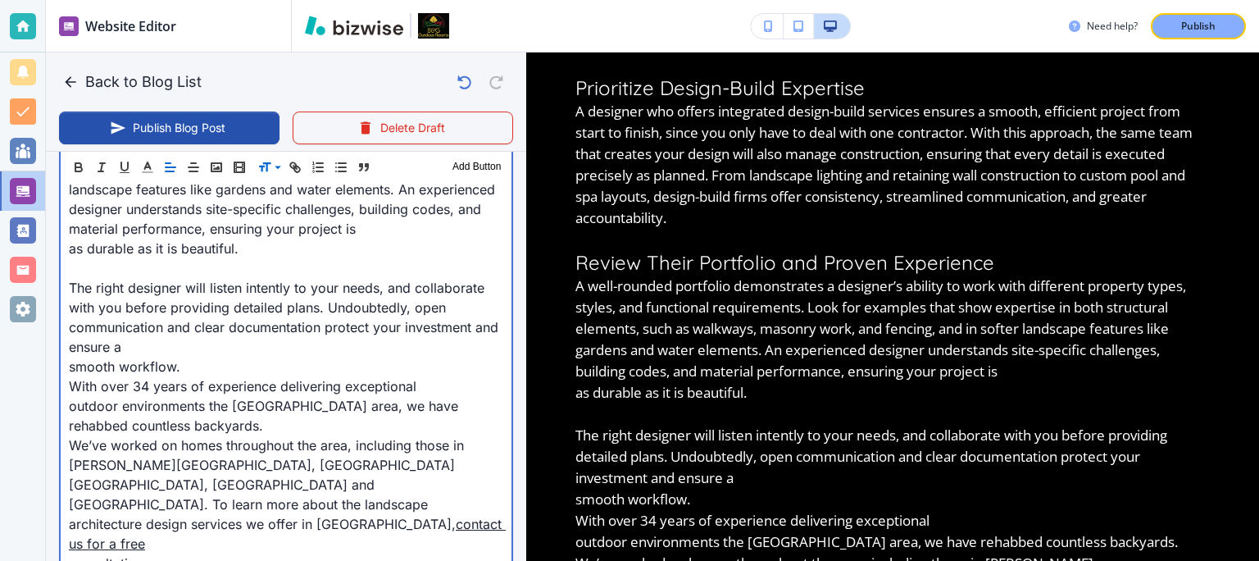
click at [70, 361] on p "smooth workflow." at bounding box center [286, 367] width 434 height 20
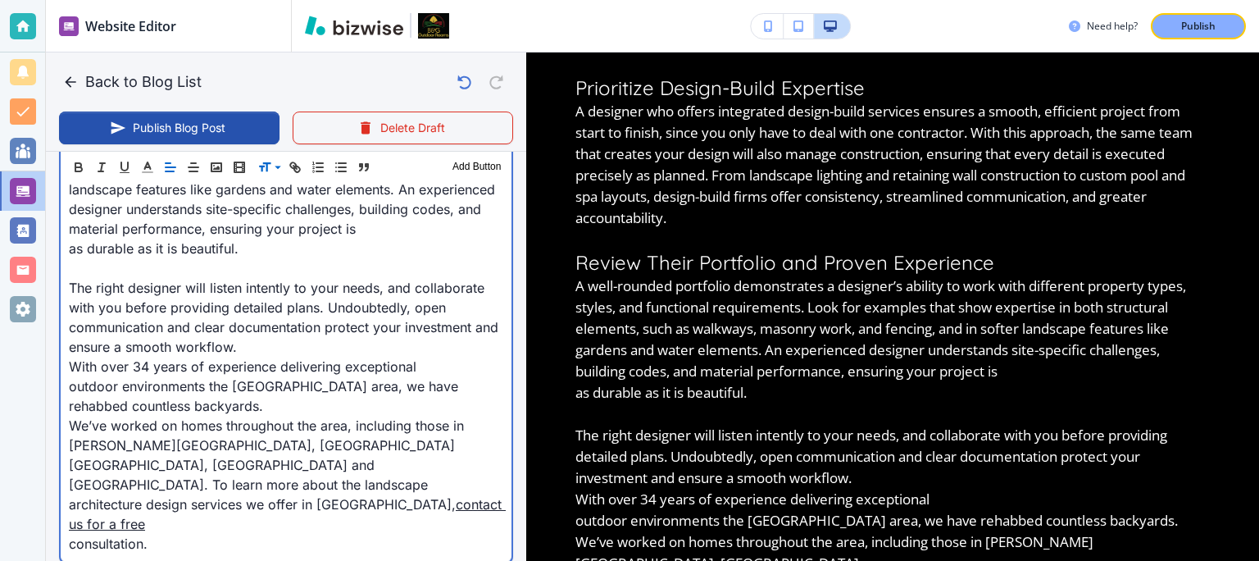
click at [284, 344] on p "The right designer will listen intently to your needs, and collaborate with you…" at bounding box center [286, 317] width 434 height 79
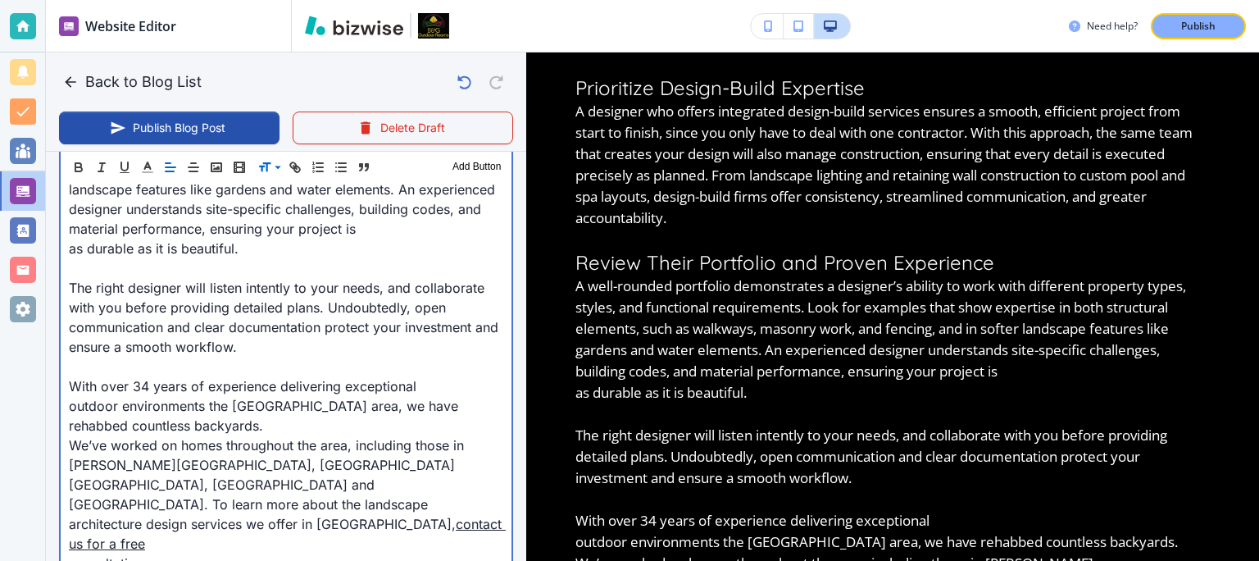
click at [72, 413] on p "outdoor environments the [GEOGRAPHIC_DATA] area, we have rehabbed countless bac…" at bounding box center [286, 415] width 434 height 39
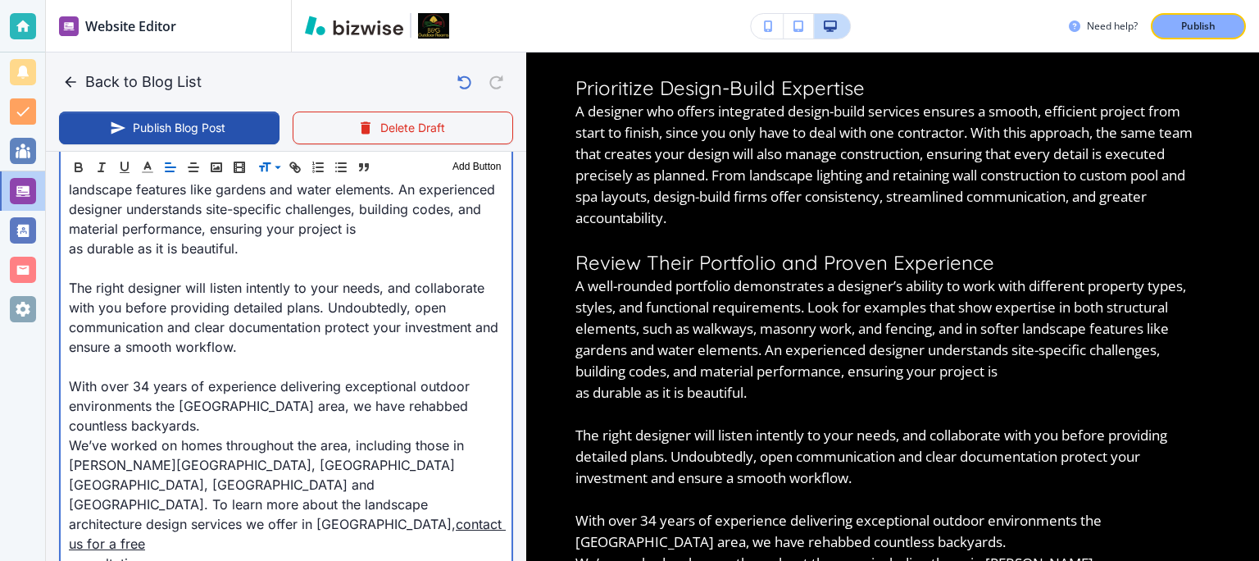
click at [72, 445] on p "We’ve worked on homes throughout the area, including those in [PERSON_NAME][GEO…" at bounding box center [286, 454] width 434 height 39
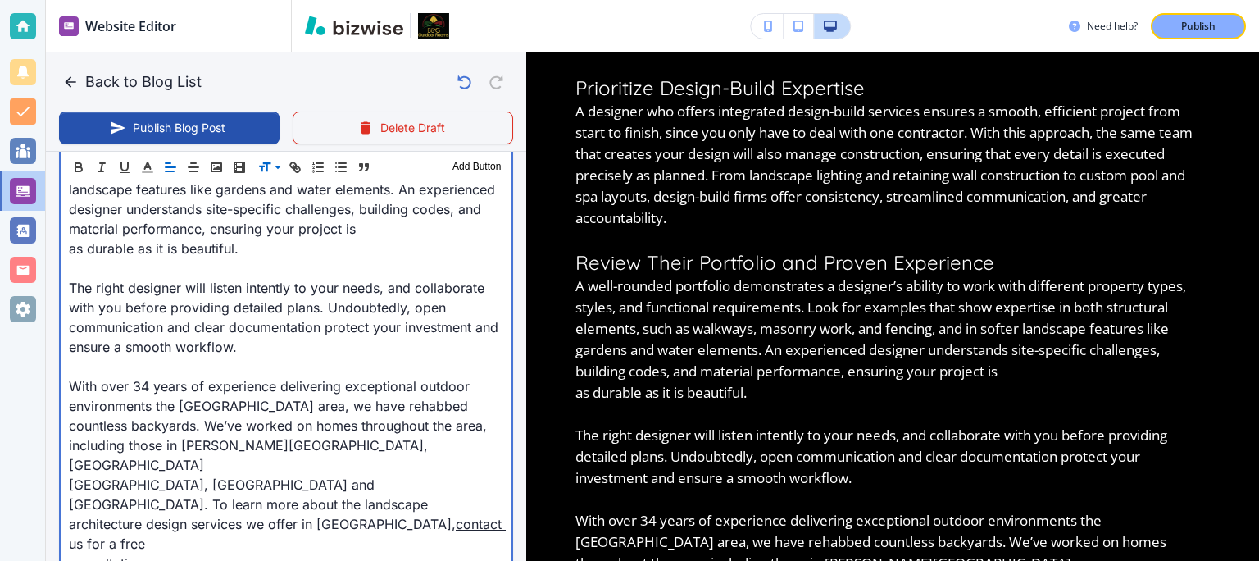
click at [69, 475] on p "[GEOGRAPHIC_DATA], [GEOGRAPHIC_DATA] and [GEOGRAPHIC_DATA]. To learn more about…" at bounding box center [286, 494] width 434 height 39
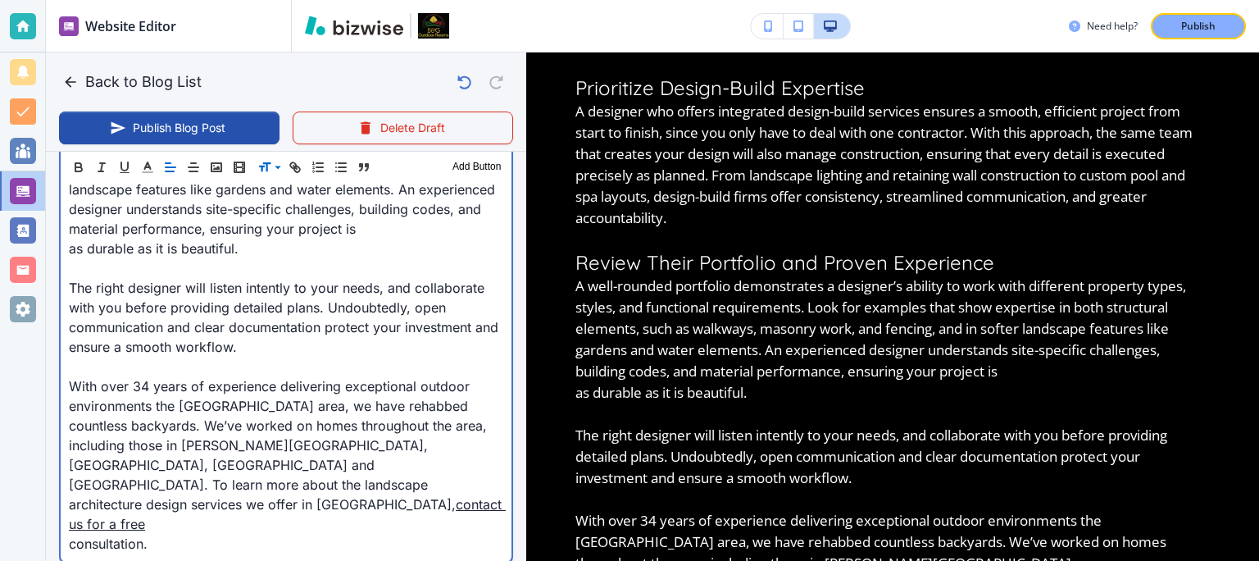
click at [133, 465] on p "With over 34 years of experience delivering exceptional outdoor environments th…" at bounding box center [286, 435] width 434 height 118
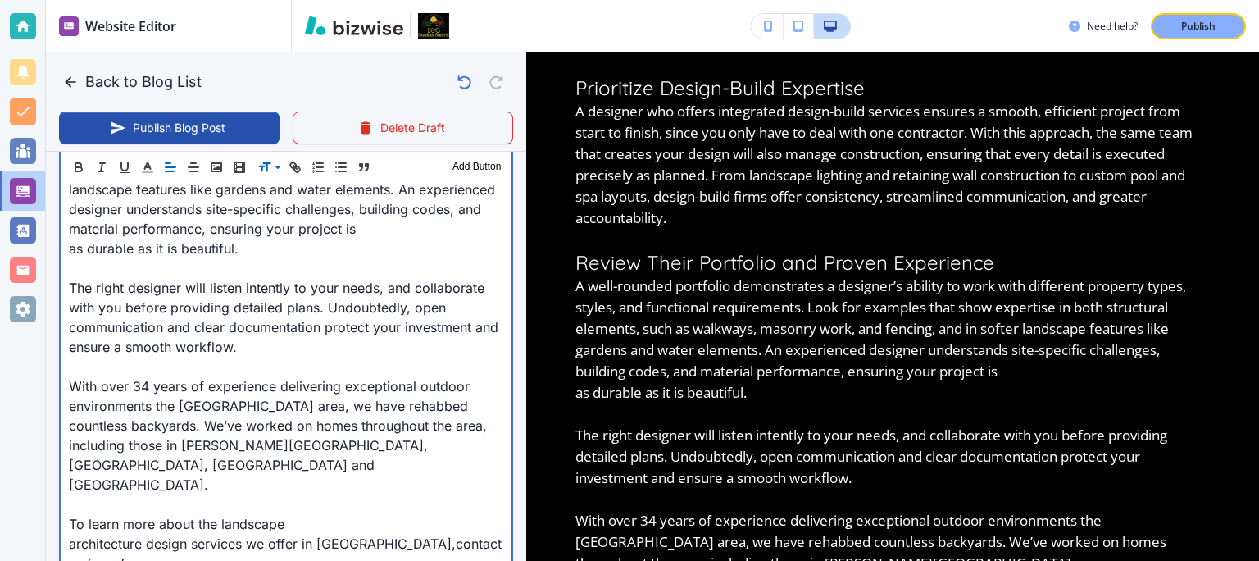
click at [66, 524] on div "The right landscape architecture designer can turn your property into a space t…" at bounding box center [286, 155] width 451 height 892
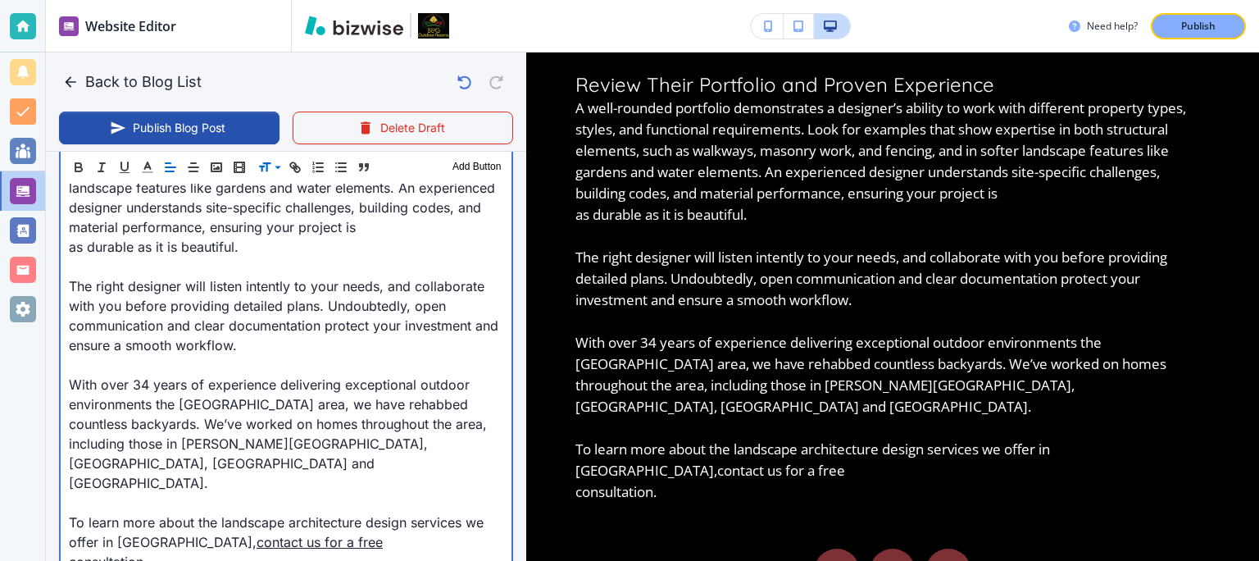
scroll to position [1184, 0]
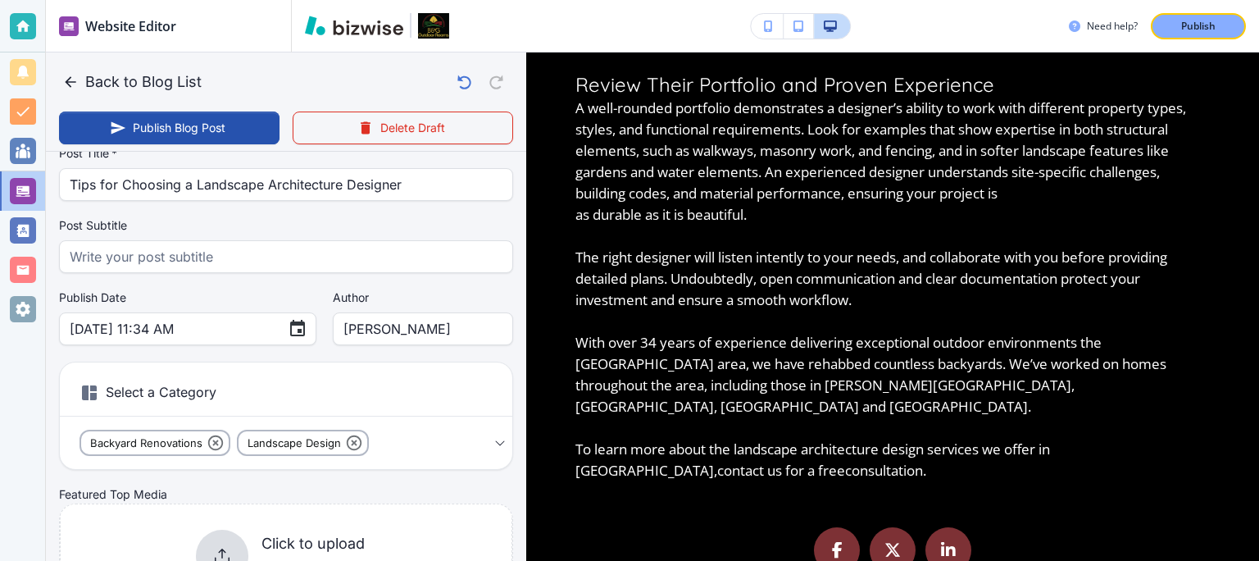
scroll to position [57, 0]
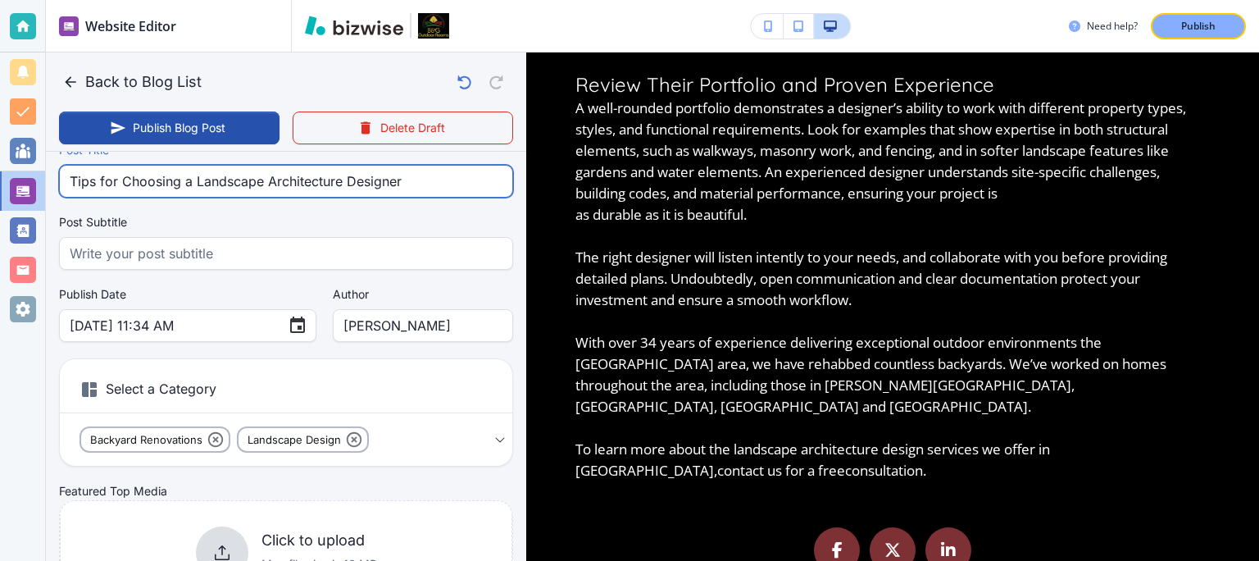
drag, startPoint x: 424, startPoint y: 184, endPoint x: 207, endPoint y: 194, distance: 217.4
click at [207, 194] on input "Tips for Choosing a Landscape Architecture Designer" at bounding box center [286, 181] width 433 height 31
click at [200, 181] on input "Tips for Choosing a Landscape Architecture Designer" at bounding box center [286, 181] width 433 height 31
drag, startPoint x: 192, startPoint y: 182, endPoint x: 412, endPoint y: 192, distance: 220.7
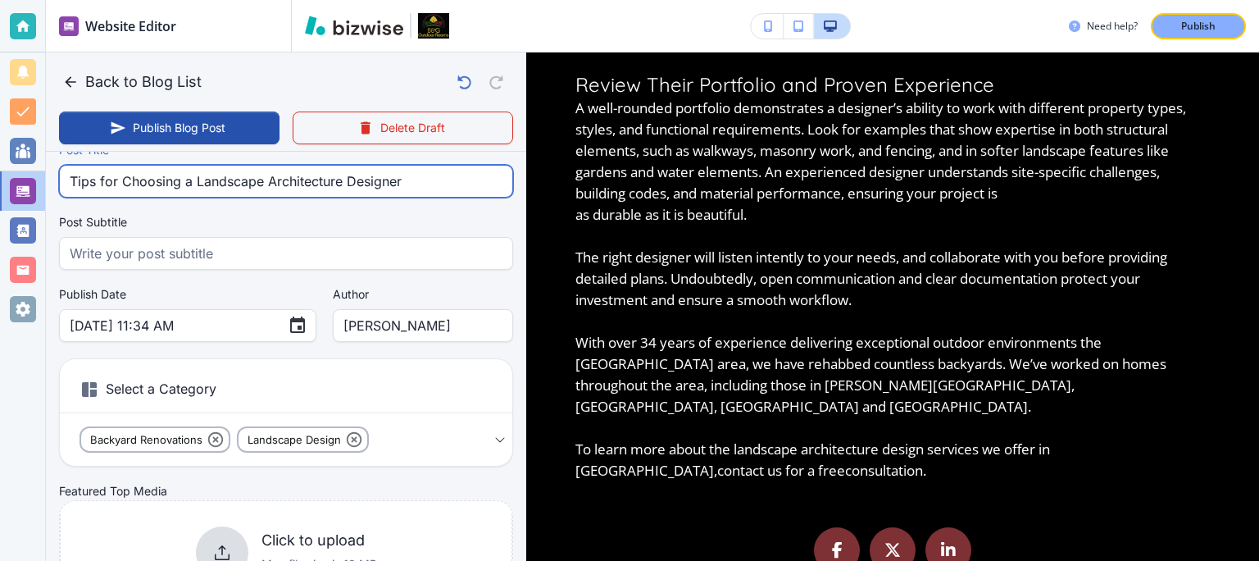
click at [412, 192] on input "Tips for Choosing a Landscape Architecture Designer" at bounding box center [286, 181] width 433 height 31
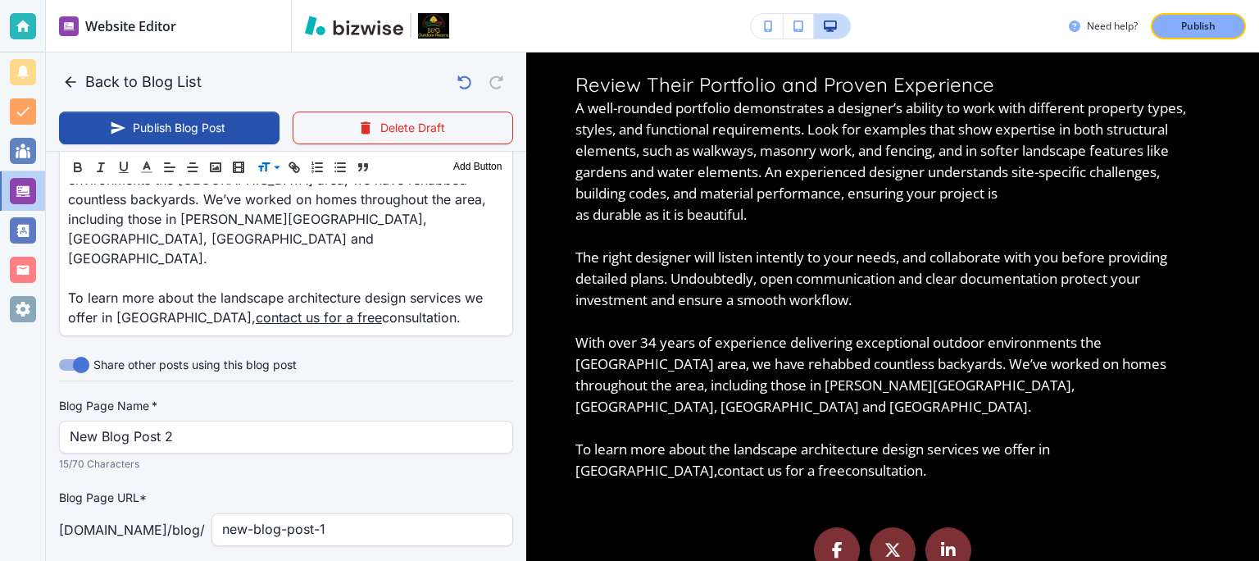
scroll to position [1326, 0]
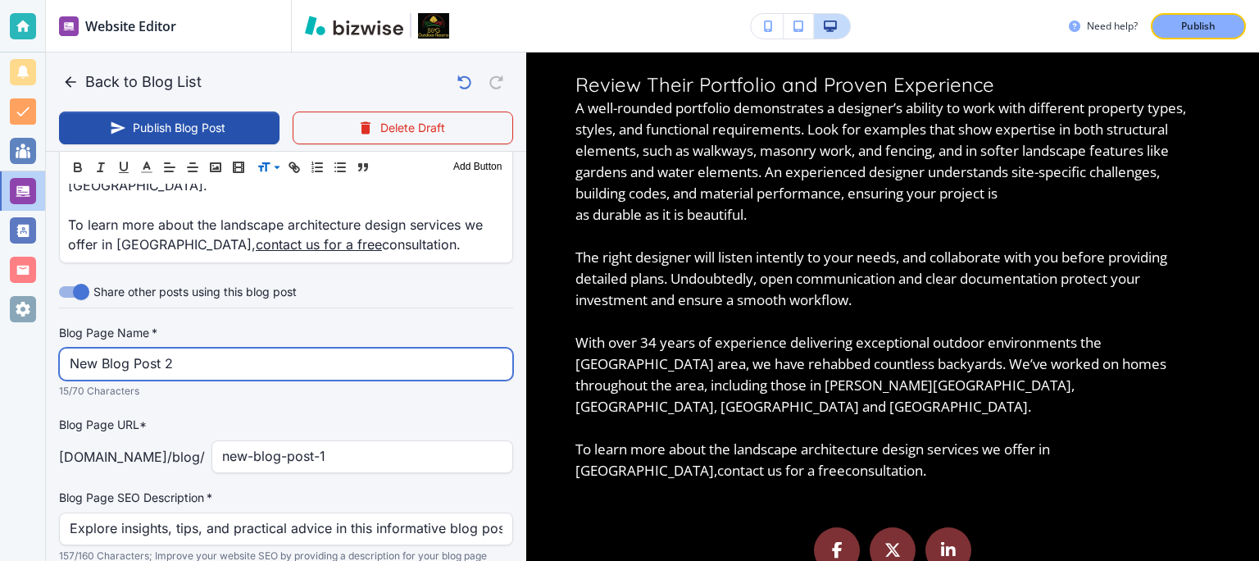
click at [208, 348] on input "New Blog Post 2" at bounding box center [286, 363] width 433 height 31
paste input "Landscape Architecture Designer"
type input "[DATE] 11:36 AM"
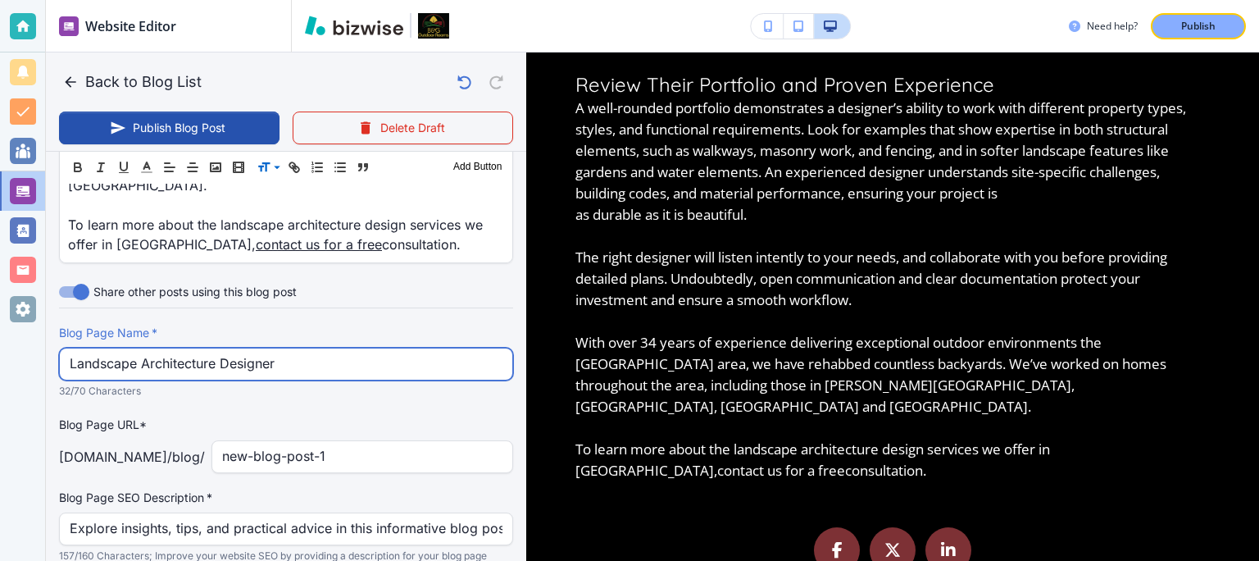
scroll to position [1334, 0]
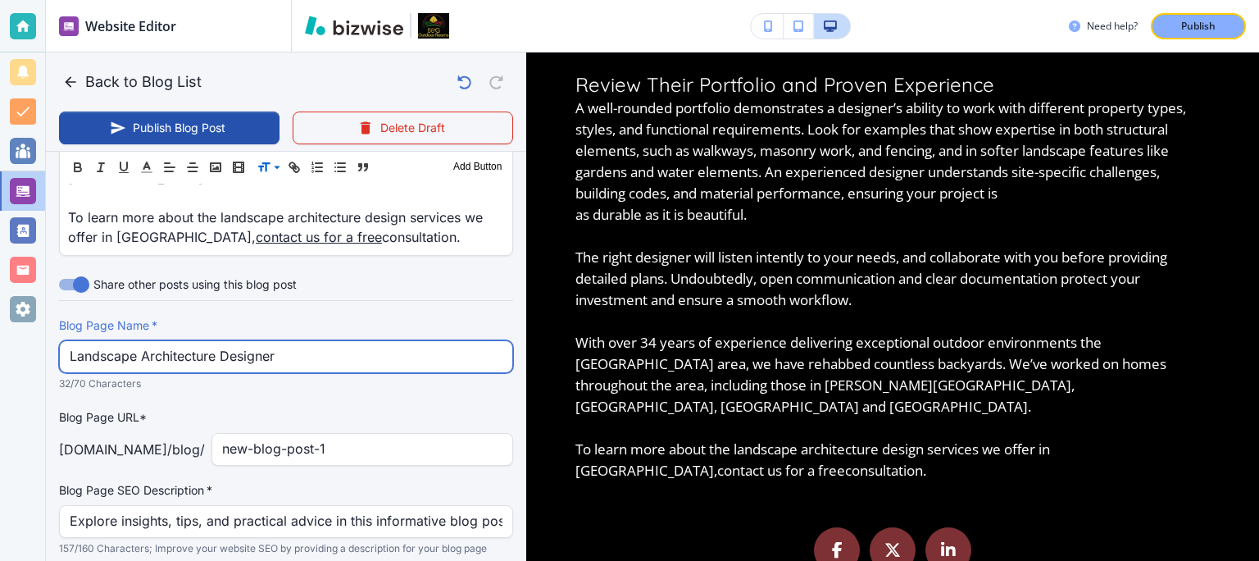
type input "Landscape Architecture Designer"
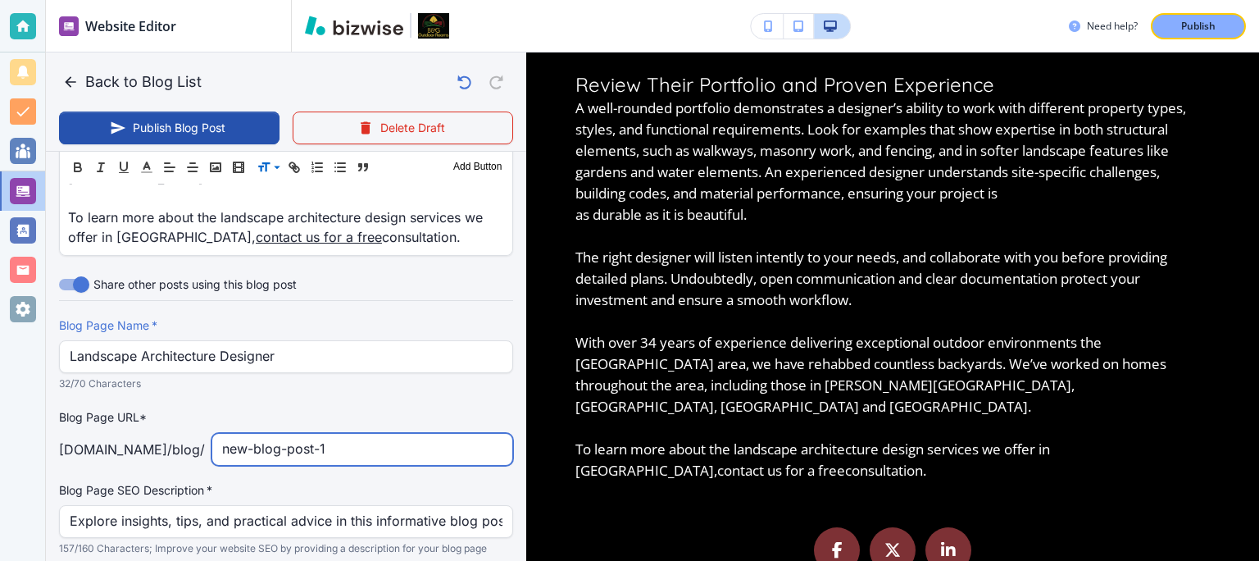
click at [239, 434] on input "new-blog-post-1" at bounding box center [362, 449] width 280 height 31
type input "[DATE] 11:37 AM"
click at [274, 434] on input "tips-blog-post-1" at bounding box center [362, 449] width 280 height 31
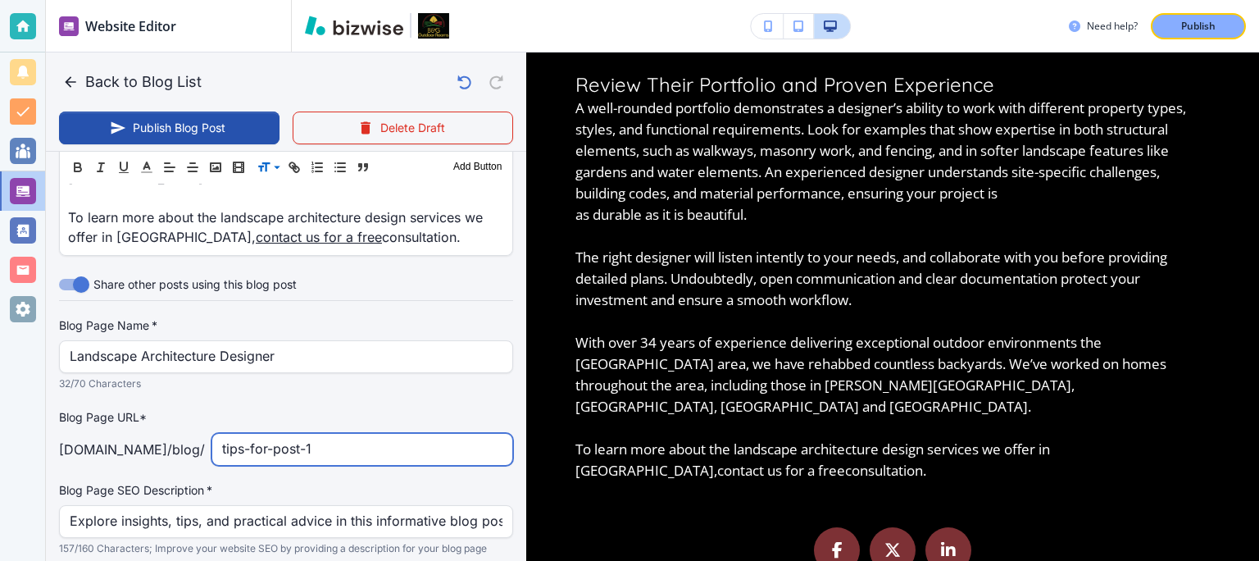
click at [297, 434] on input "tips-for-post-1" at bounding box center [362, 449] width 280 height 31
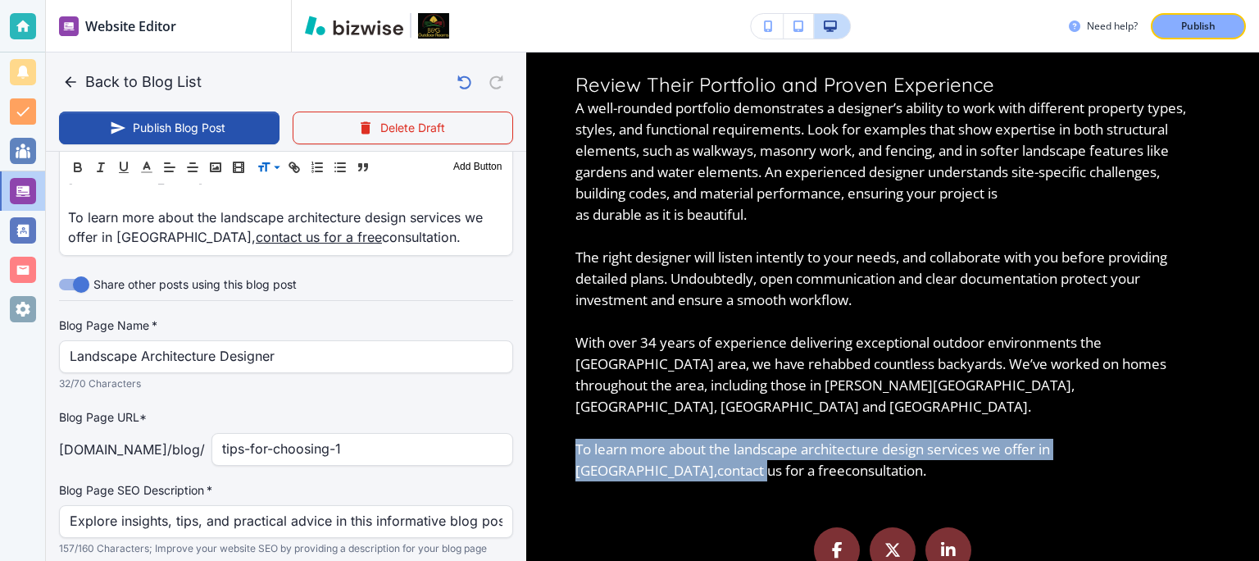
drag, startPoint x: 529, startPoint y: 479, endPoint x: 526, endPoint y: 444, distance: 34.5
click at [526, 444] on div "[PERSON_NAME] Tips for Choosing a Landscape Architecture Designer Landscape Des…" at bounding box center [892, 306] width 733 height 508
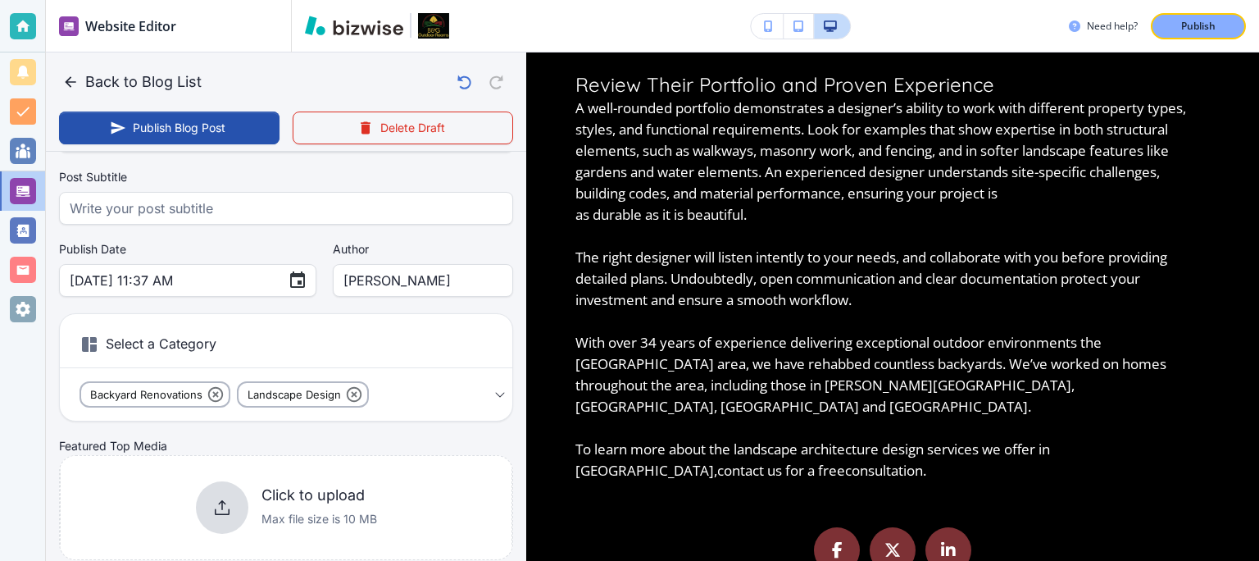
scroll to position [107, 0]
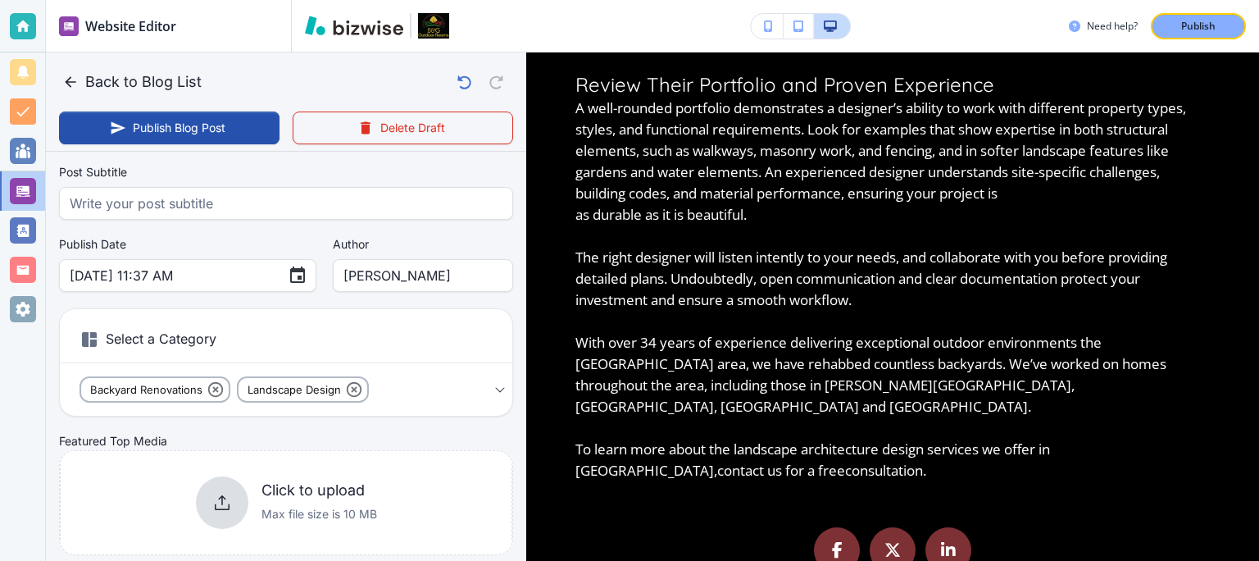
click at [658, 225] on p "as durable as it is beautiful." at bounding box center [892, 214] width 634 height 21
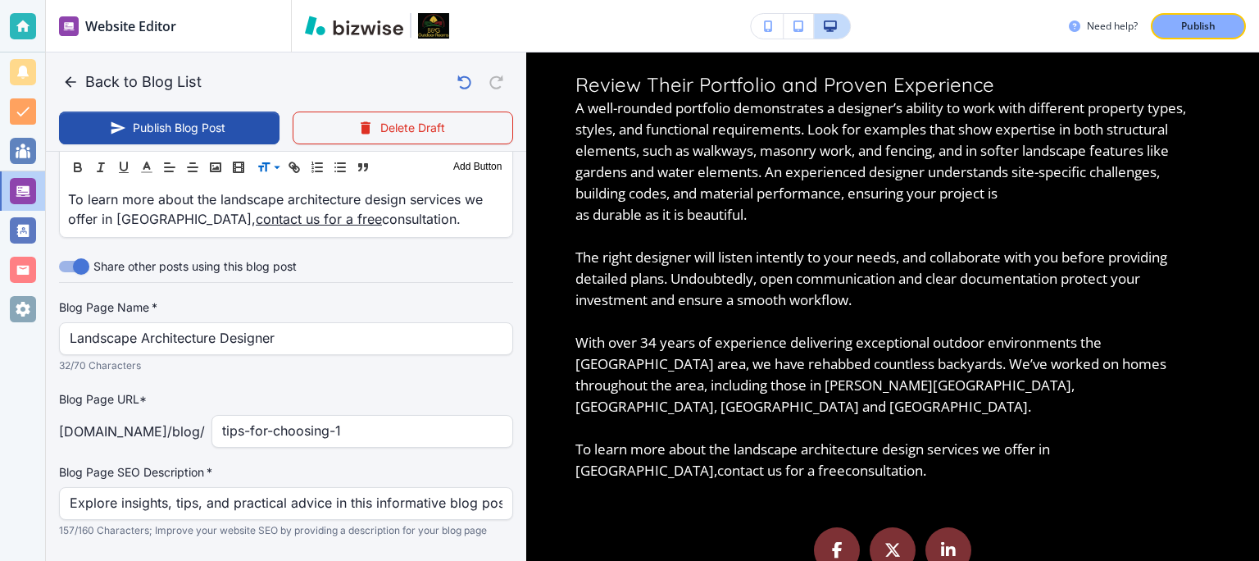
scroll to position [1354, 0]
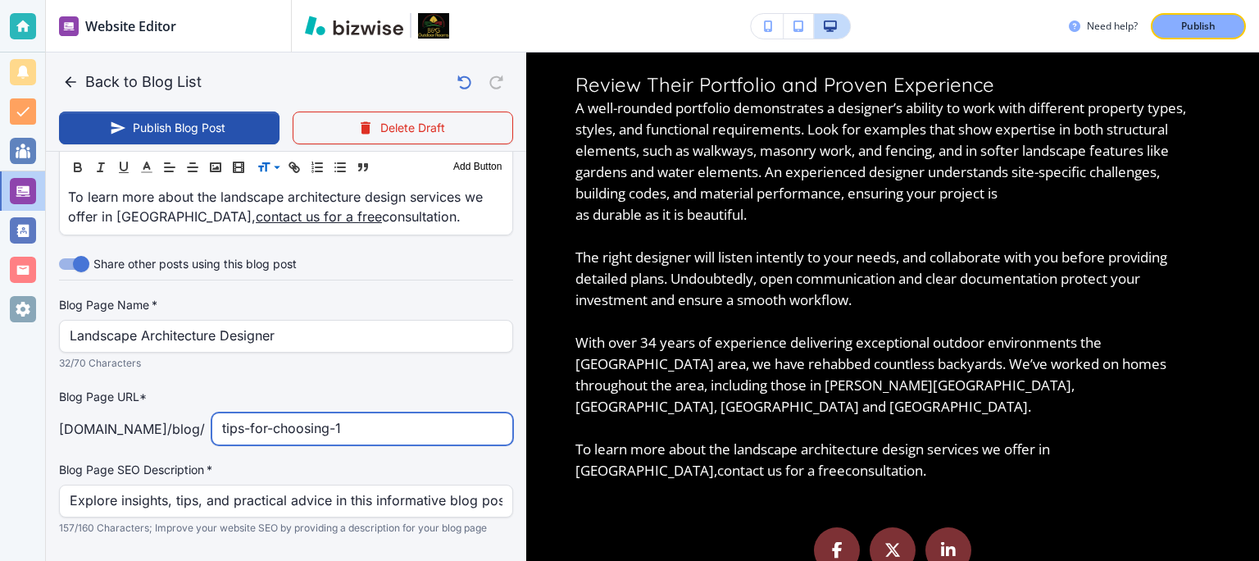
click at [389, 413] on input "tips-for-choosing-1" at bounding box center [362, 428] width 280 height 31
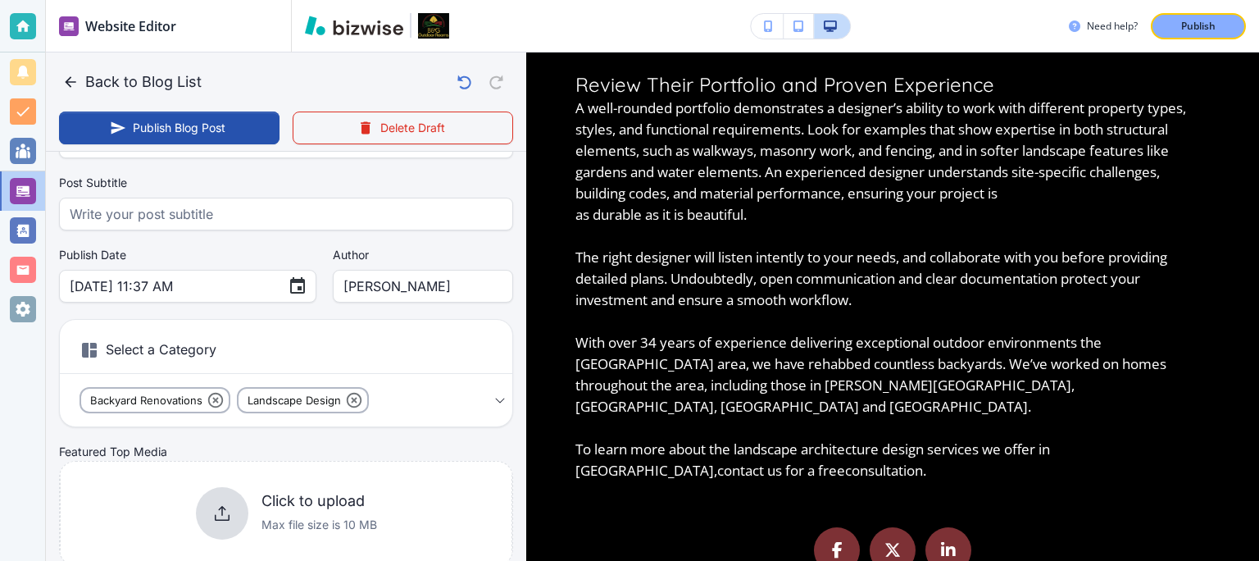
scroll to position [0, 0]
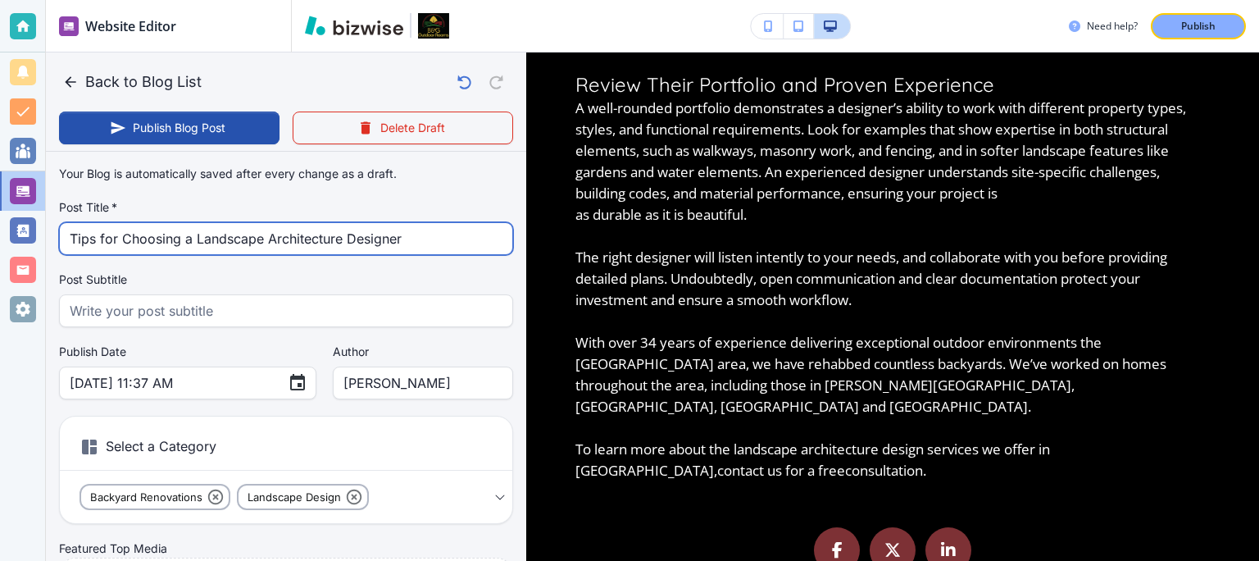
click at [293, 240] on input "Tips for Choosing a Landscape Architecture Designer" at bounding box center [286, 238] width 433 height 31
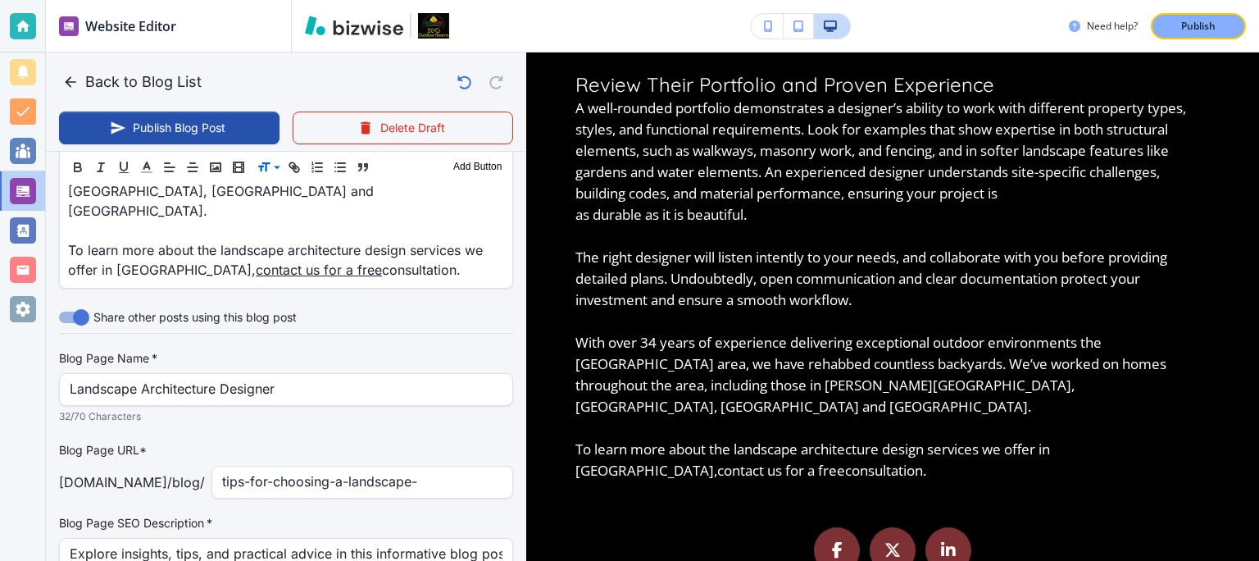
scroll to position [1390, 0]
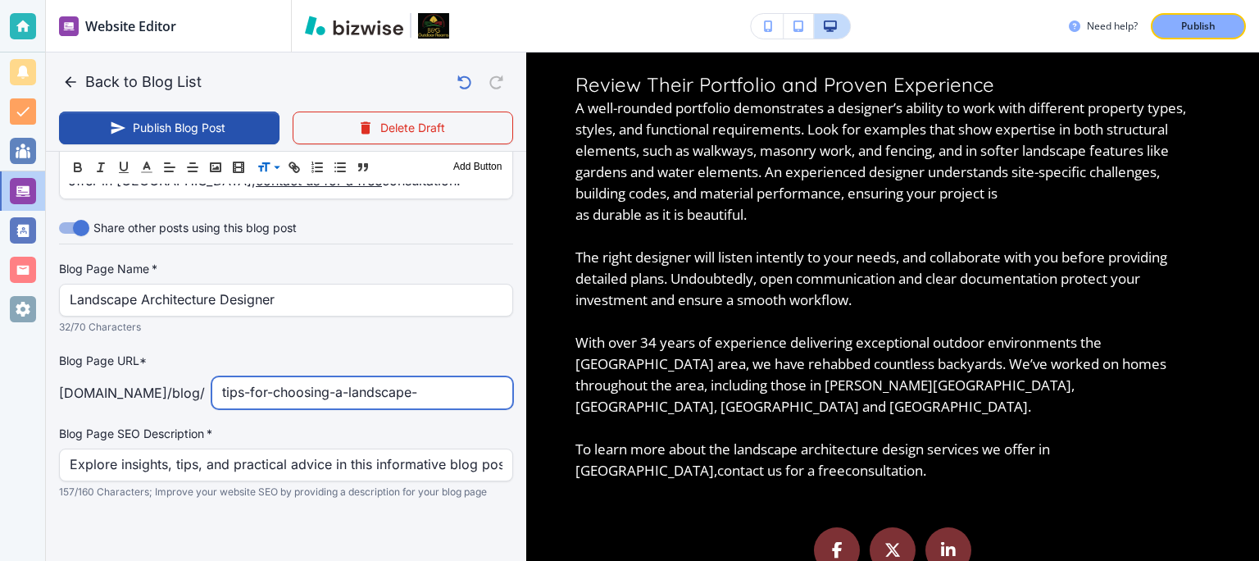
click at [454, 377] on input "tips-for-choosing-a-landscape-" at bounding box center [362, 392] width 280 height 31
paste input "Architecture"
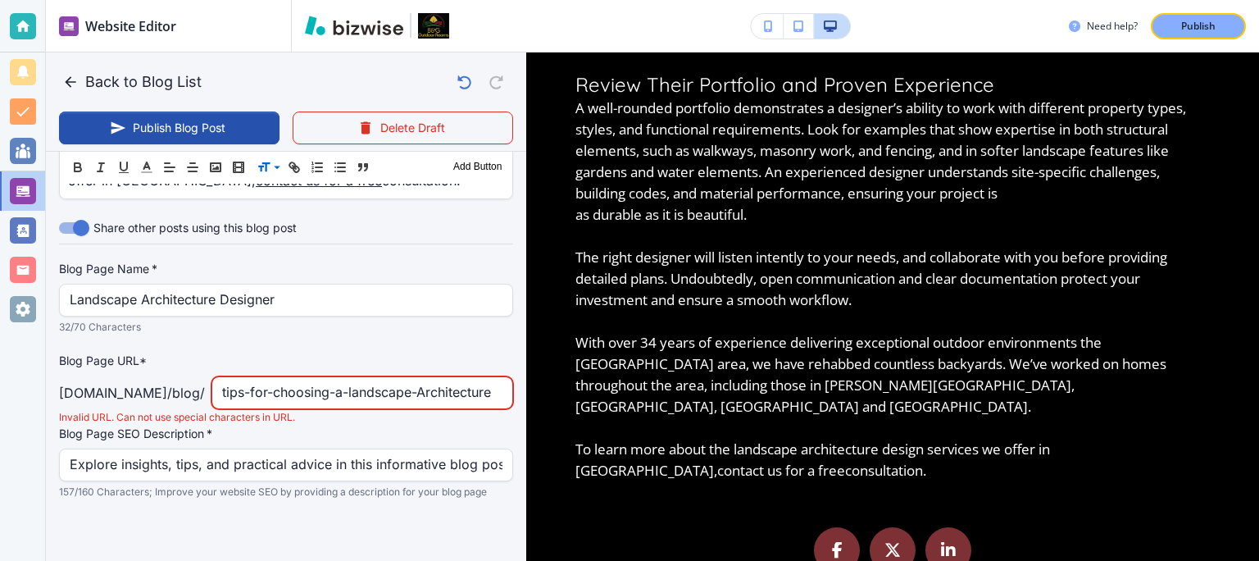
click at [418, 377] on input "tips-for-choosing-a-landscape-Architecture" at bounding box center [362, 392] width 280 height 31
drag, startPoint x: 364, startPoint y: 374, endPoint x: 190, endPoint y: 372, distance: 173.8
click at [222, 377] on input "tips-for-choosing-a-landscape-architecture" at bounding box center [362, 392] width 280 height 31
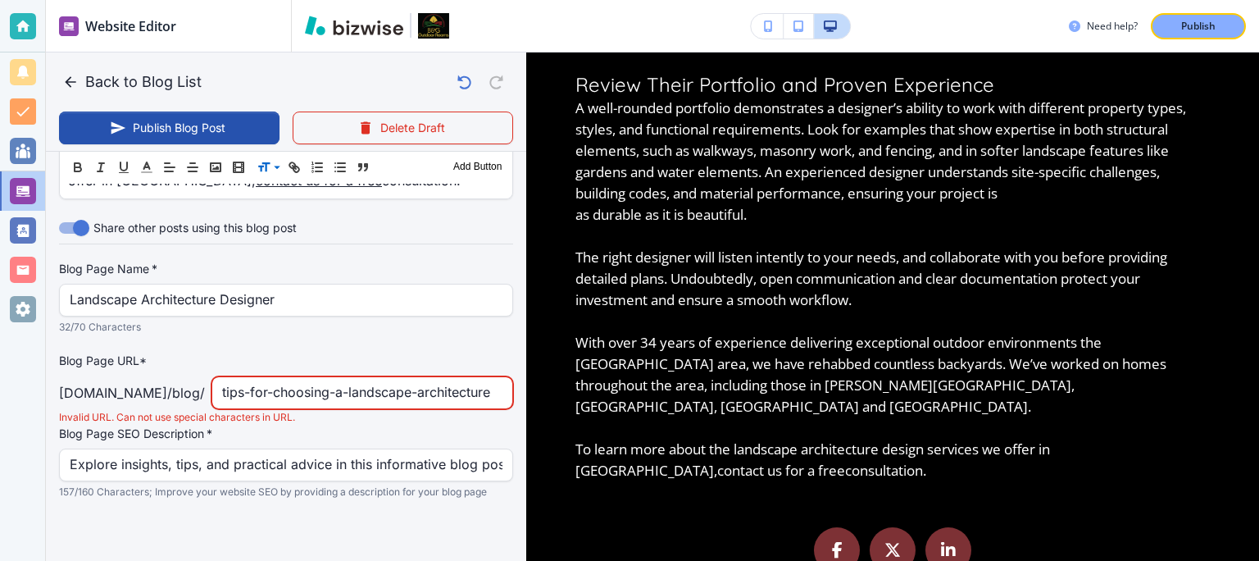
drag, startPoint x: 385, startPoint y: 370, endPoint x: 546, endPoint y: 371, distance: 160.7
click at [502, 377] on input "tips-for-choosing-a-landscape-architecture" at bounding box center [362, 392] width 280 height 31
click at [489, 377] on input "tips-for-choosing-a-landscape-architecture" at bounding box center [362, 392] width 280 height 31
click at [484, 377] on input "tips-for-choosing-a-landscape-architecture" at bounding box center [362, 392] width 280 height 31
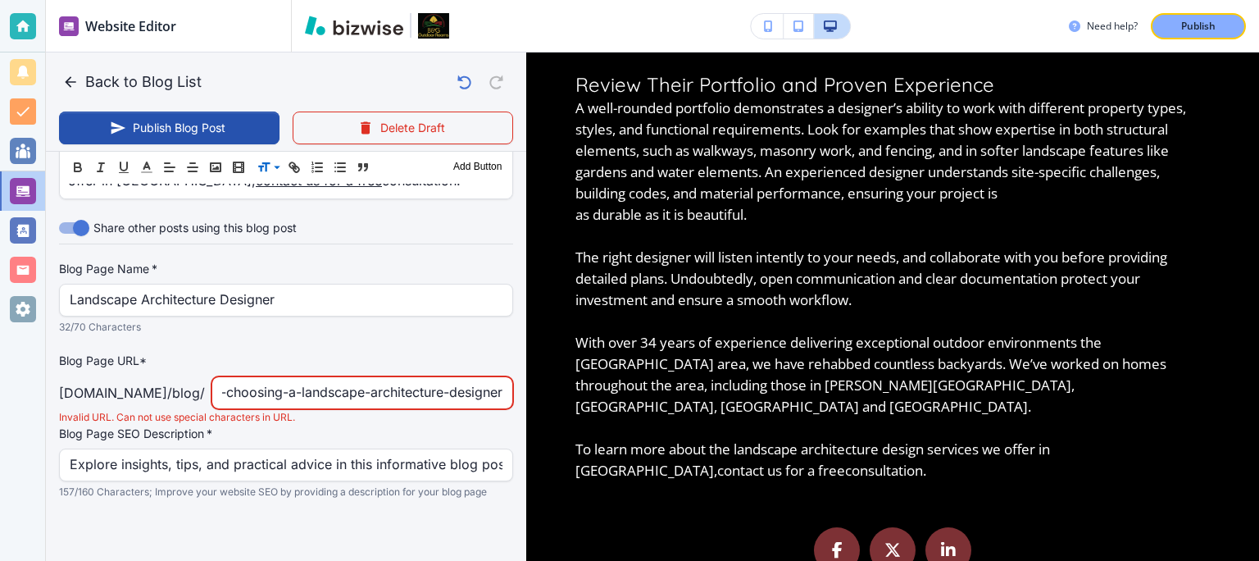
type input "tips-for-choosing-a-landscape-architecture-designer"
click at [151, 510] on div at bounding box center [286, 533] width 454 height 66
drag, startPoint x: 323, startPoint y: 382, endPoint x: 148, endPoint y: 368, distance: 176.0
click at [222, 377] on input "tips-for-choosing-a-landscape-architecture-designer" at bounding box center [362, 392] width 280 height 31
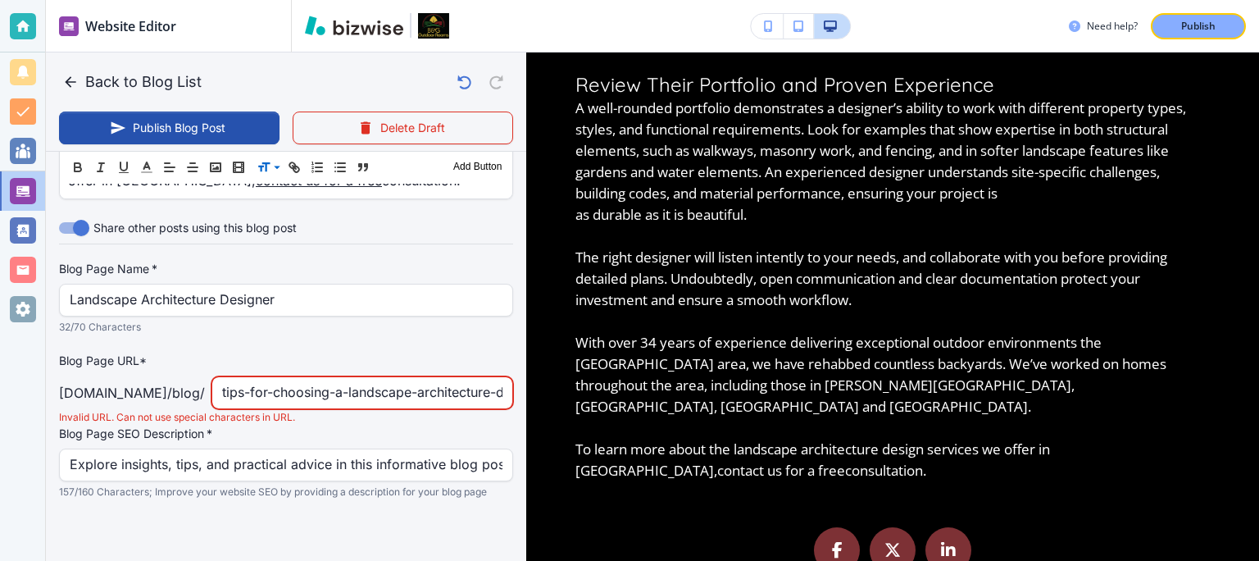
click at [248, 377] on input "tips-for-choosing-a-landscape-architecture-designer" at bounding box center [362, 392] width 280 height 31
click at [316, 377] on input "tips-for-choosing-a-landscape-architecture-designer" at bounding box center [362, 392] width 280 height 31
click at [379, 377] on input "tips-for-choosing-a-landscape-architecture-designer" at bounding box center [362, 392] width 280 height 31
click at [449, 377] on input "tips-for-choosing-a-landscape-architecture-designer" at bounding box center [362, 392] width 280 height 31
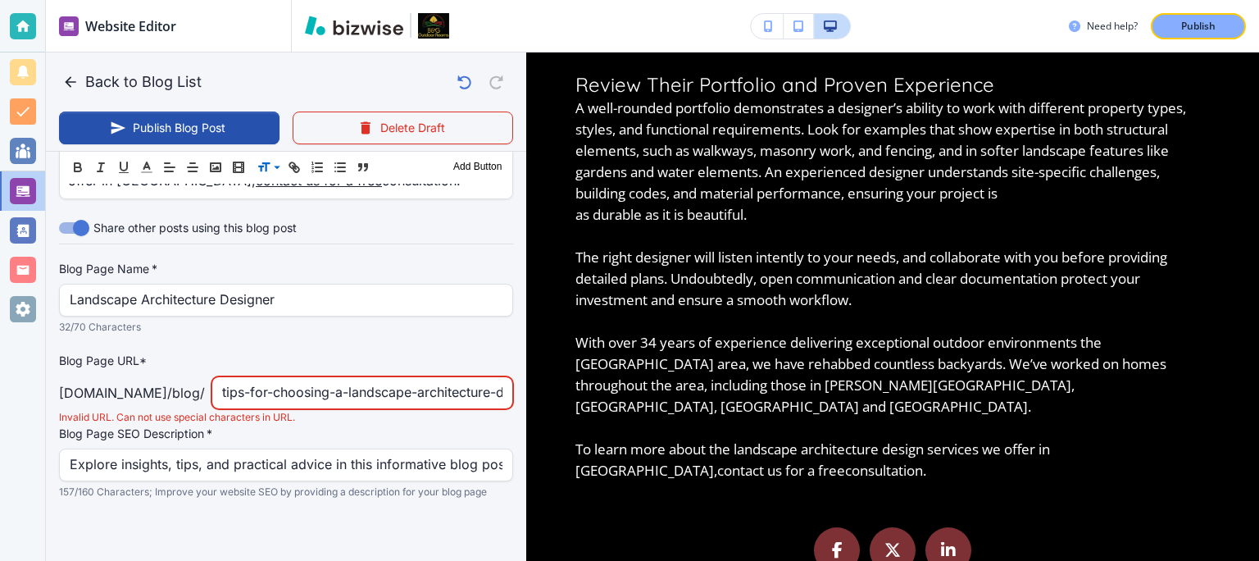
click at [449, 377] on input "tips-for-choosing-a-landscape-architecture-designer" at bounding box center [362, 392] width 280 height 31
type input "[DATE] 11:38 AM"
click at [464, 377] on input "tips-for-choosing-a-landscape-designer" at bounding box center [362, 392] width 280 height 31
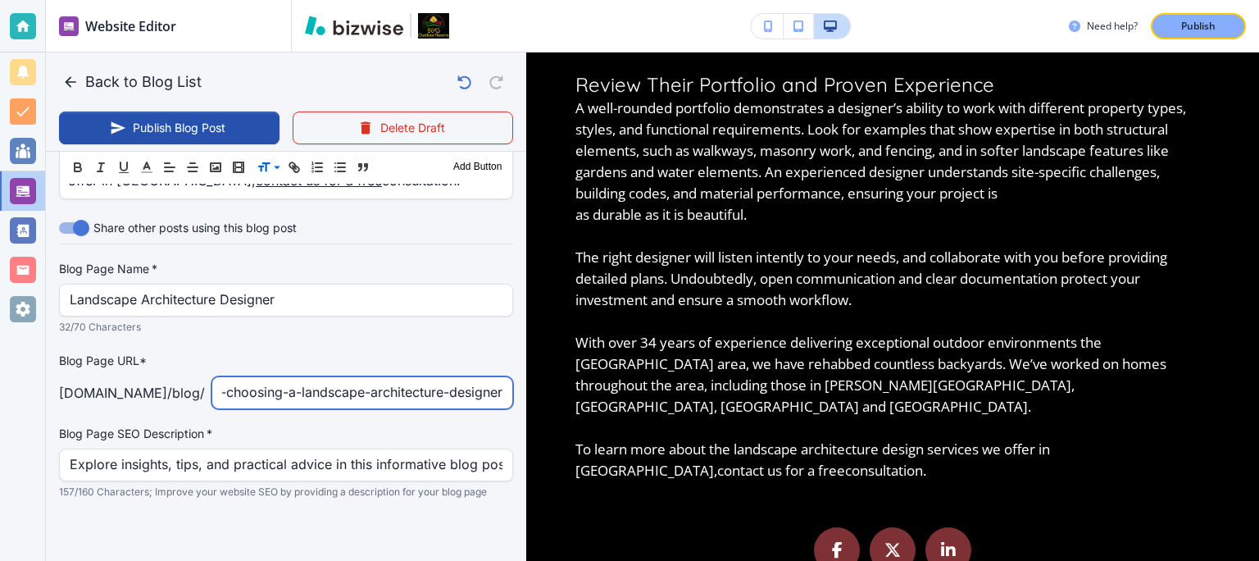
scroll to position [0, 73]
type input "tips-for-choosing-a-landscape-architecture-designer"
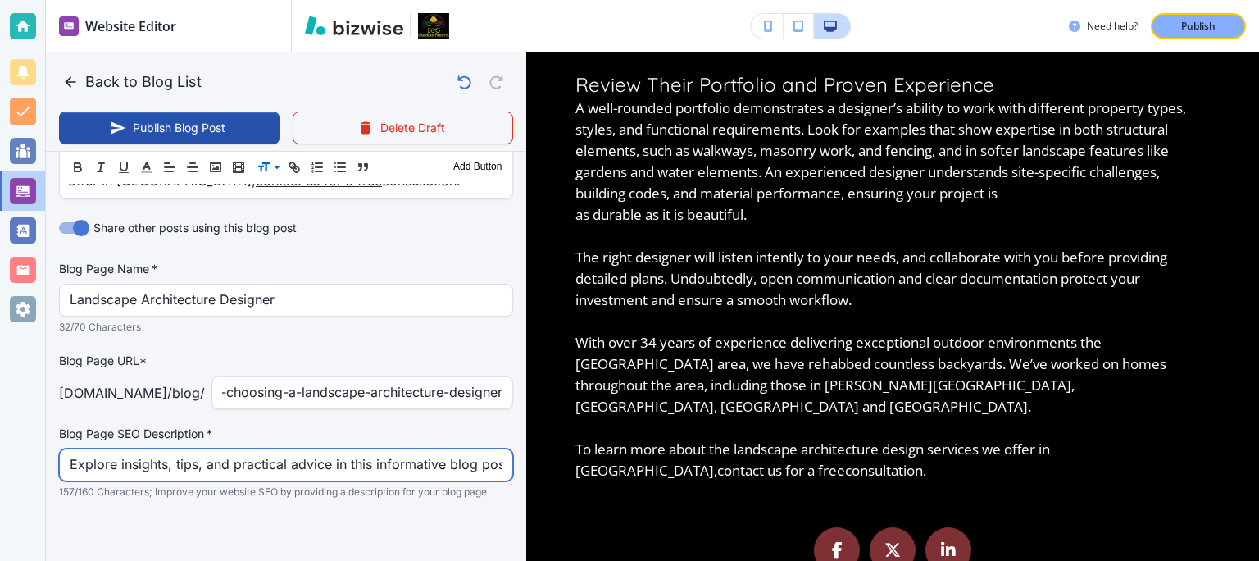
click at [371, 449] on input "Explore insights, tips, and practical advice in this informative blog post. Dis…" at bounding box center [286, 464] width 433 height 31
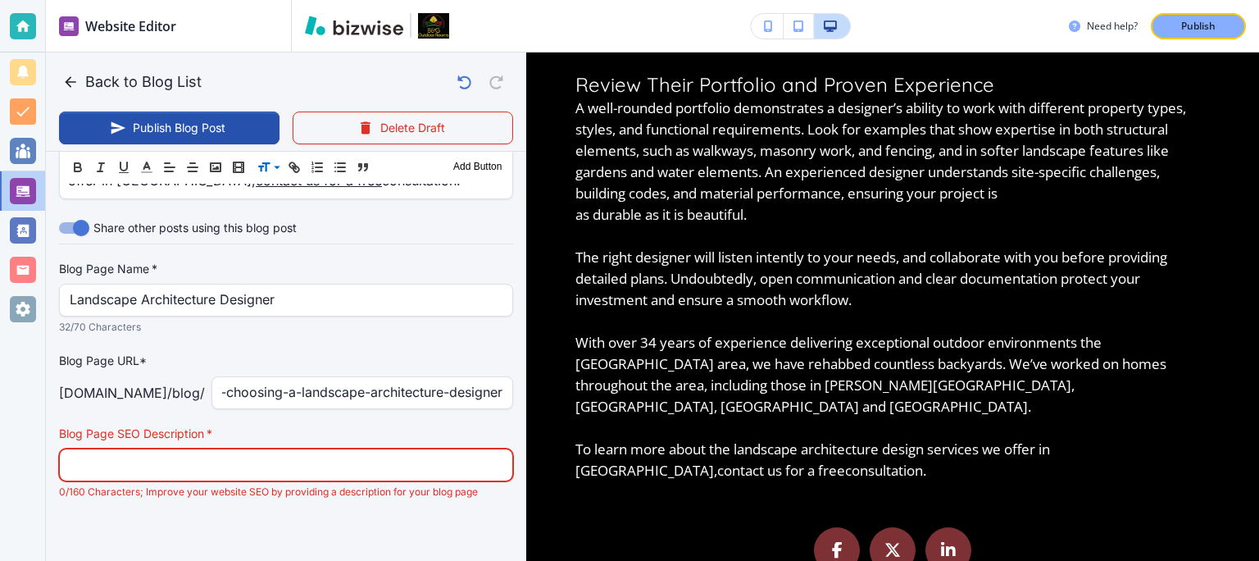
scroll to position [1374, 0]
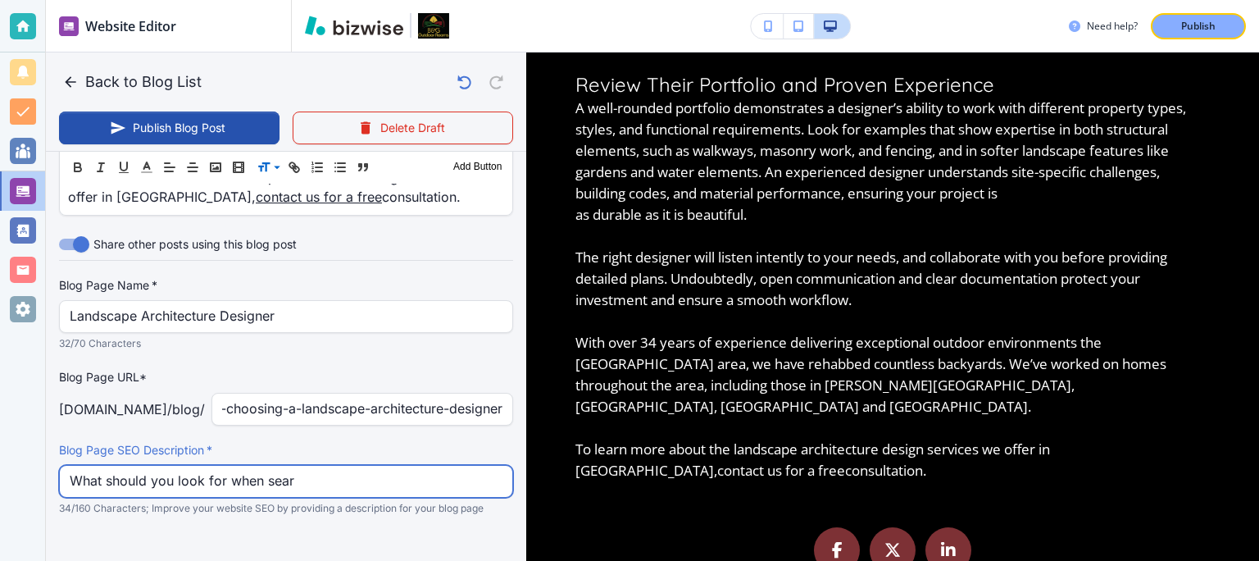
type input "What should you look for when searc"
type input "[DATE] 11:39 AM"
click at [227, 475] on input "What should you look for when searching for a reliable landscape architecture d…" at bounding box center [286, 481] width 433 height 31
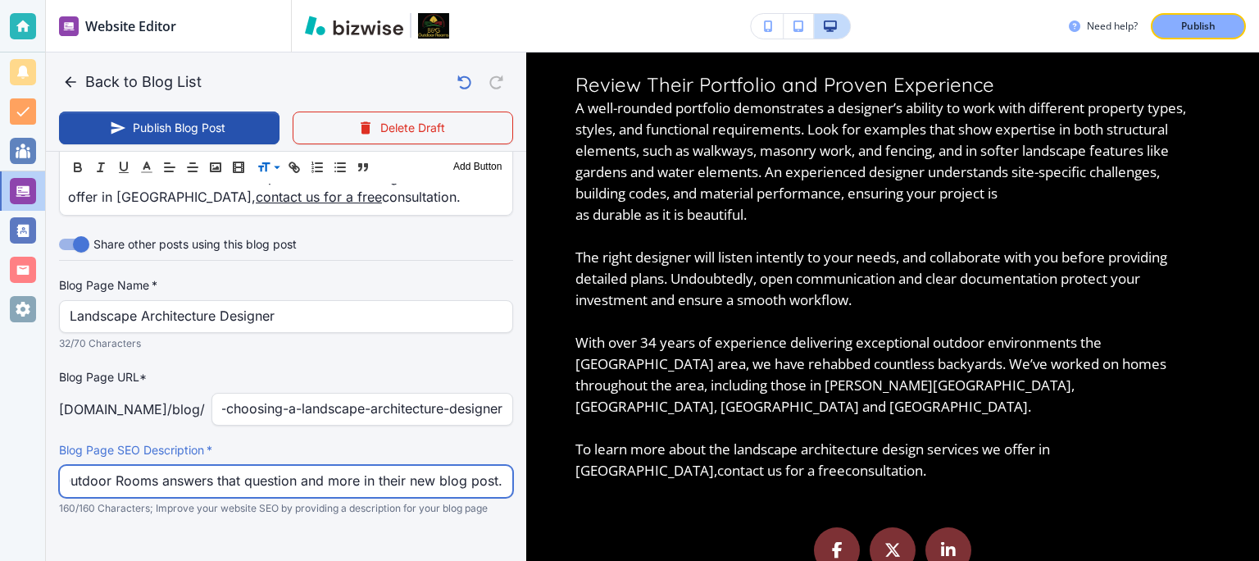
click at [227, 475] on input "What should you look for when searching for a reliable landscape architecture d…" at bounding box center [286, 481] width 433 height 31
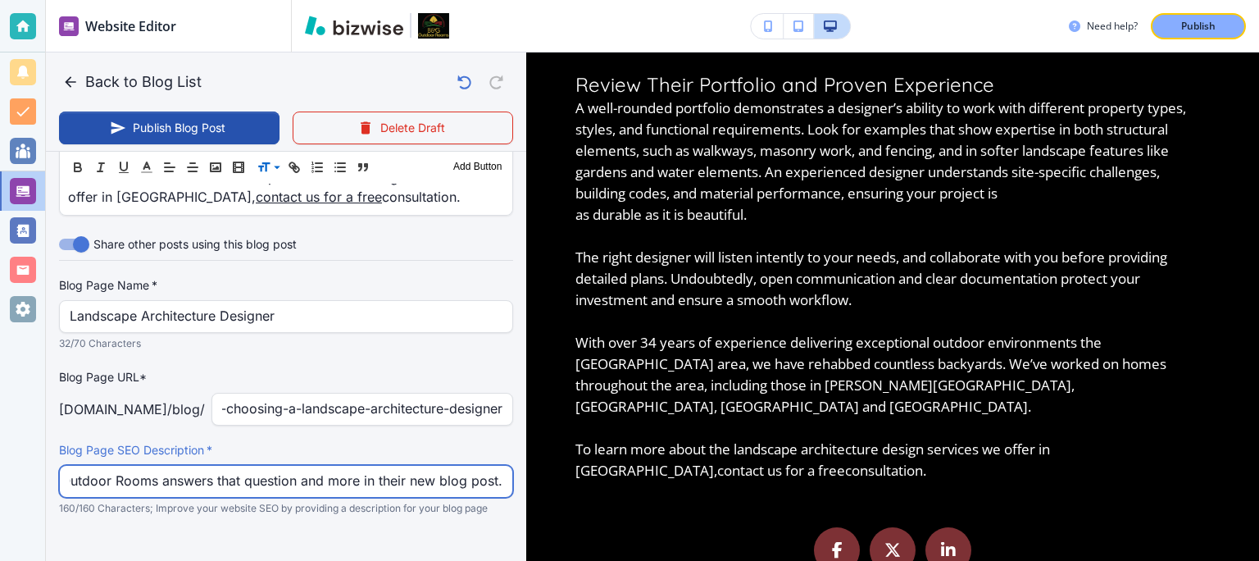
type input "What should you look for when searching for a reliable landscape architecture d…"
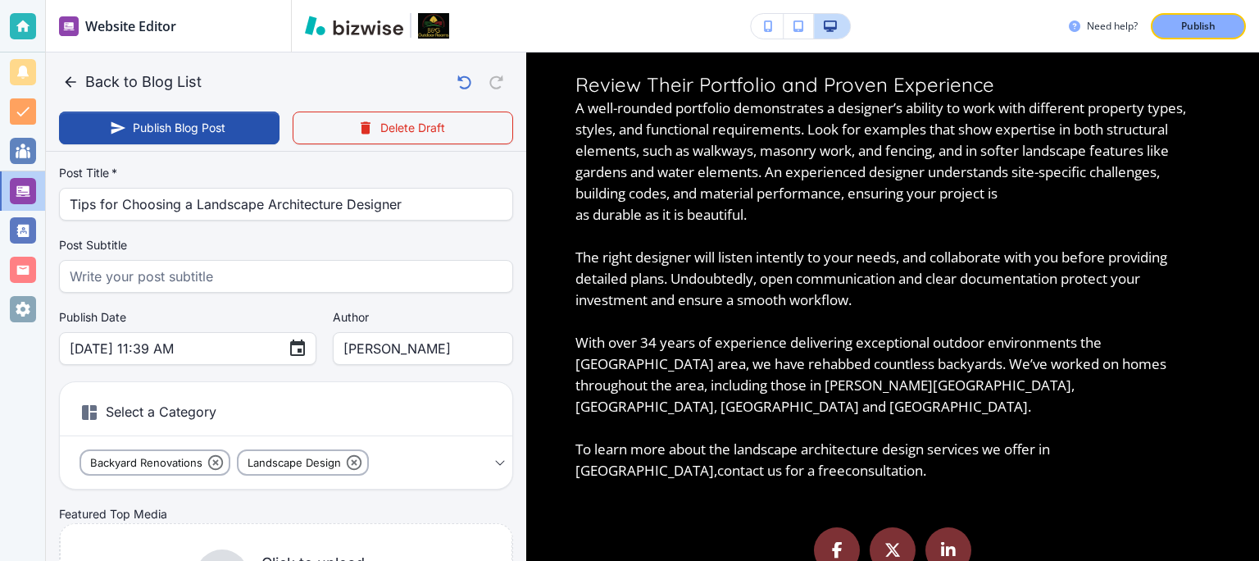
scroll to position [0, 0]
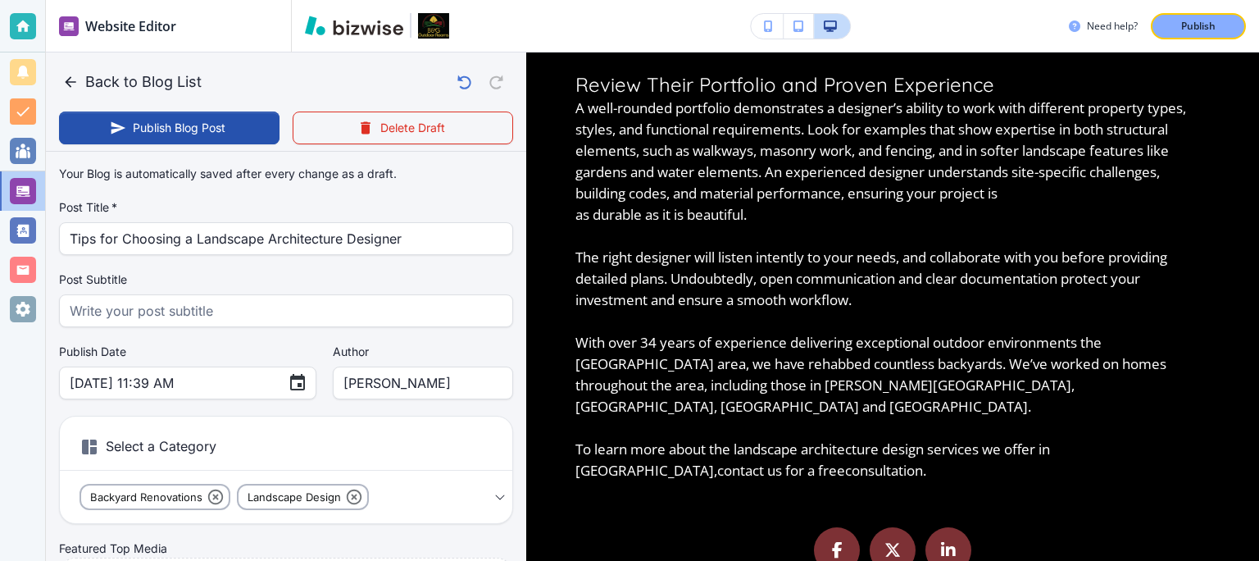
drag, startPoint x: 512, startPoint y: 146, endPoint x: 515, endPoint y: 130, distance: 15.8
click at [515, 130] on div "Back to Blog List Publish Blog Post Delete Draft Your Blog is automatically sav…" at bounding box center [286, 306] width 480 height 508
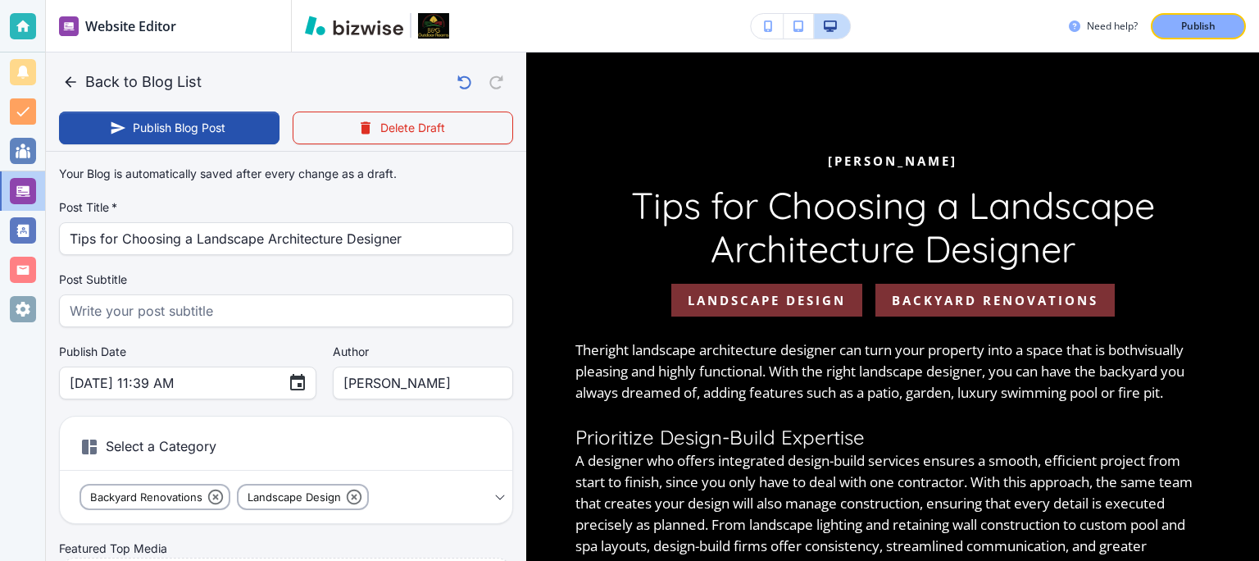
drag, startPoint x: 526, startPoint y: 181, endPoint x: 532, endPoint y: 221, distance: 39.8
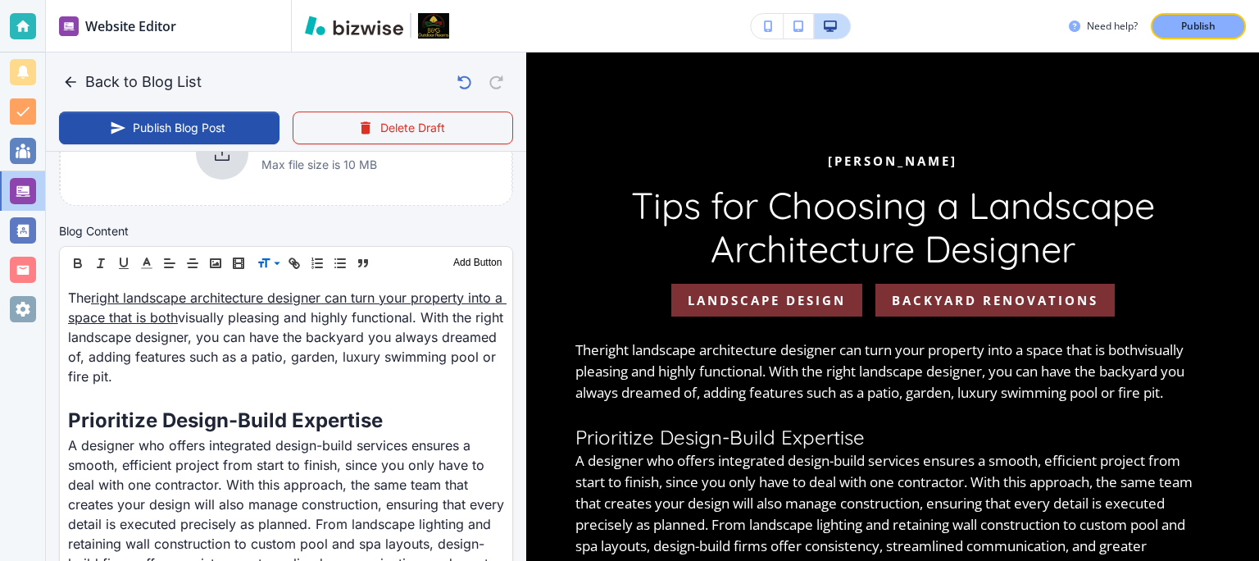
scroll to position [473, 0]
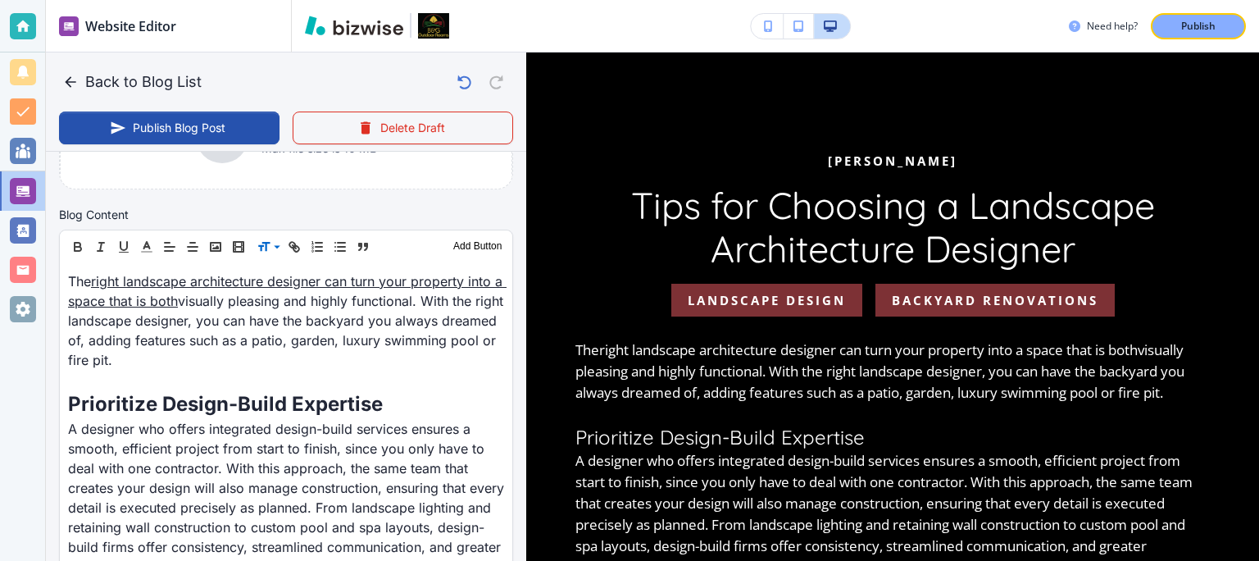
drag, startPoint x: 512, startPoint y: 211, endPoint x: 516, endPoint y: 184, distance: 28.2
click at [516, 184] on div "Back to Blog List Publish Blog Post Delete Draft Your Blog is automatically sav…" at bounding box center [286, 306] width 480 height 508
click at [328, 151] on div "Back to Blog List Publish Blog Post Delete Draft" at bounding box center [286, 101] width 480 height 99
drag, startPoint x: 511, startPoint y: 241, endPoint x: 511, endPoint y: 231, distance: 9.8
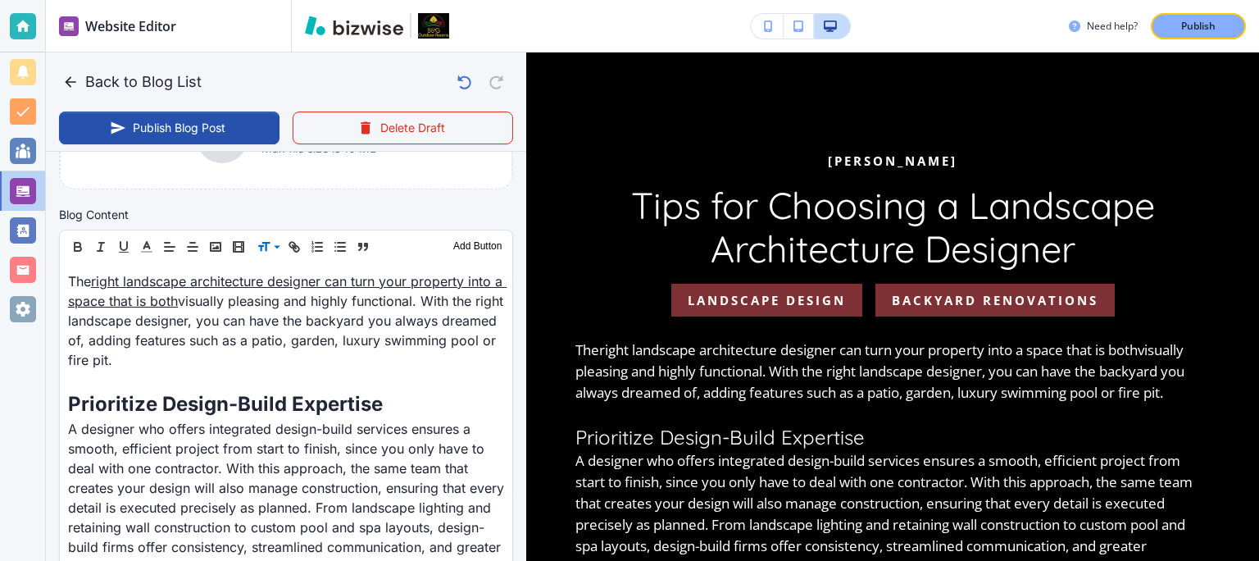
scroll to position [389, 0]
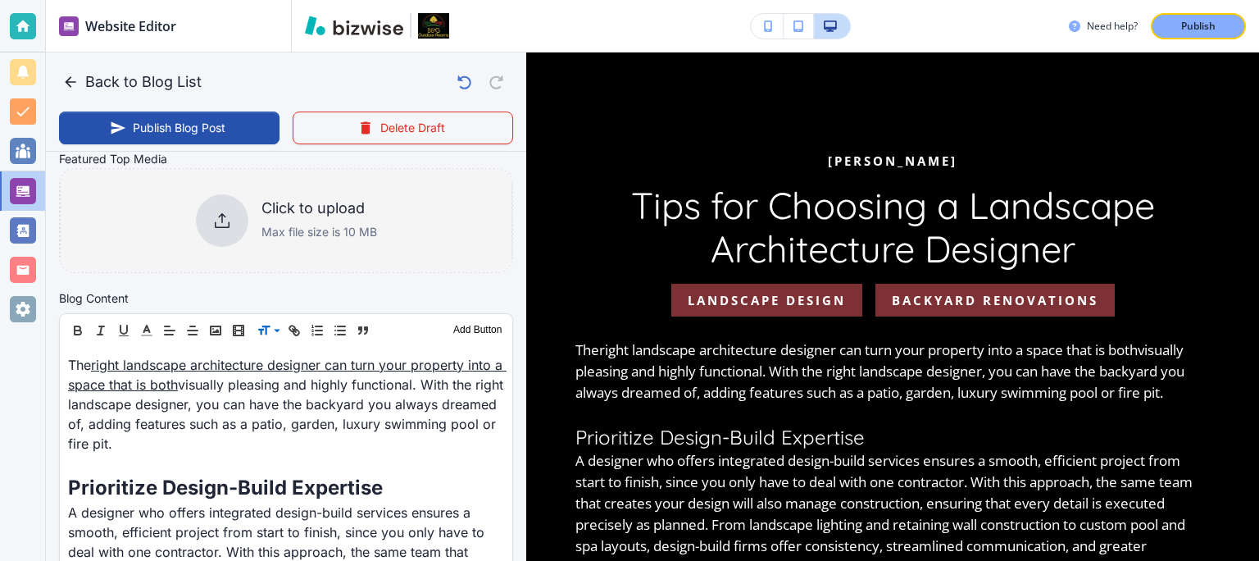
click at [296, 207] on h6 "Click to upload" at bounding box center [319, 208] width 116 height 18
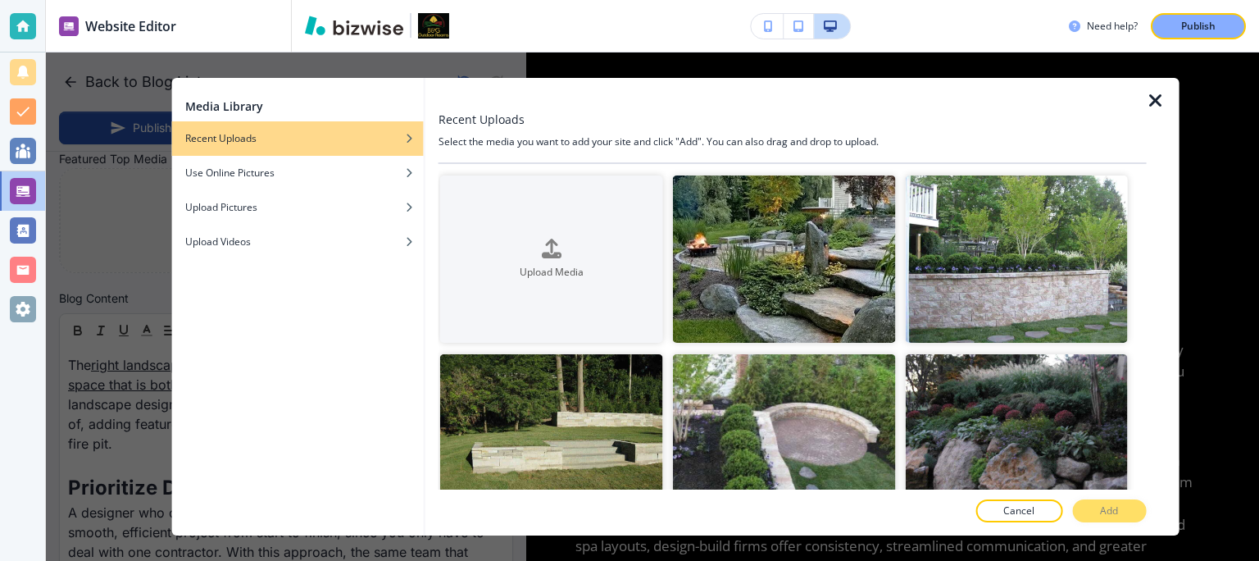
type input "[DATE] 11:40 AM"
click at [792, 270] on img "button" at bounding box center [783, 258] width 223 height 167
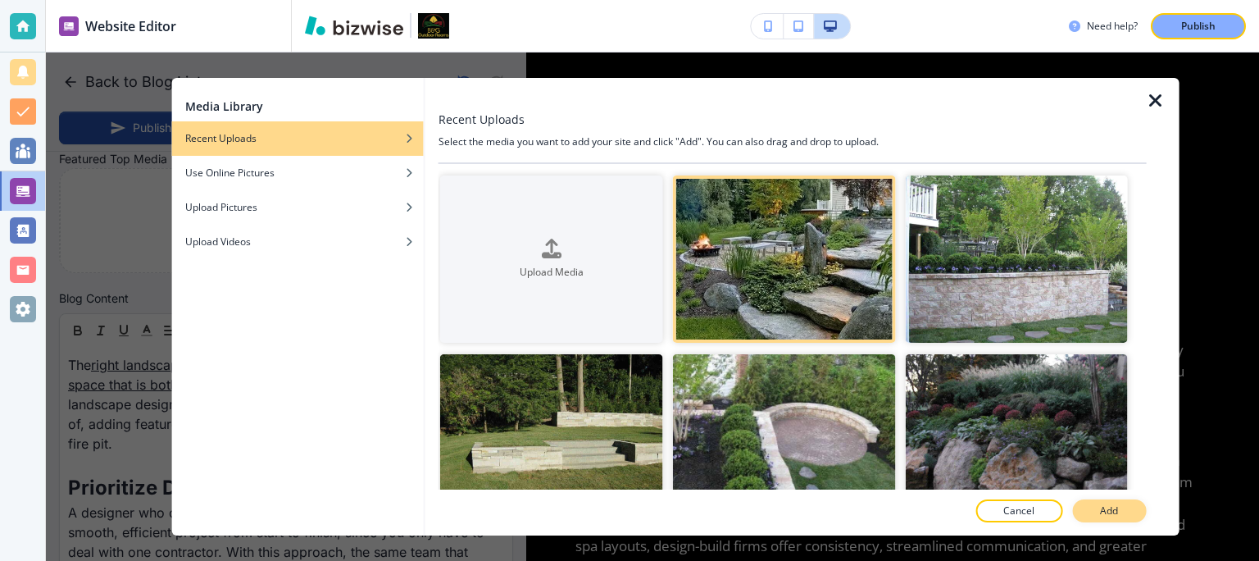
click at [1103, 516] on p "Add" at bounding box center [1109, 510] width 18 height 15
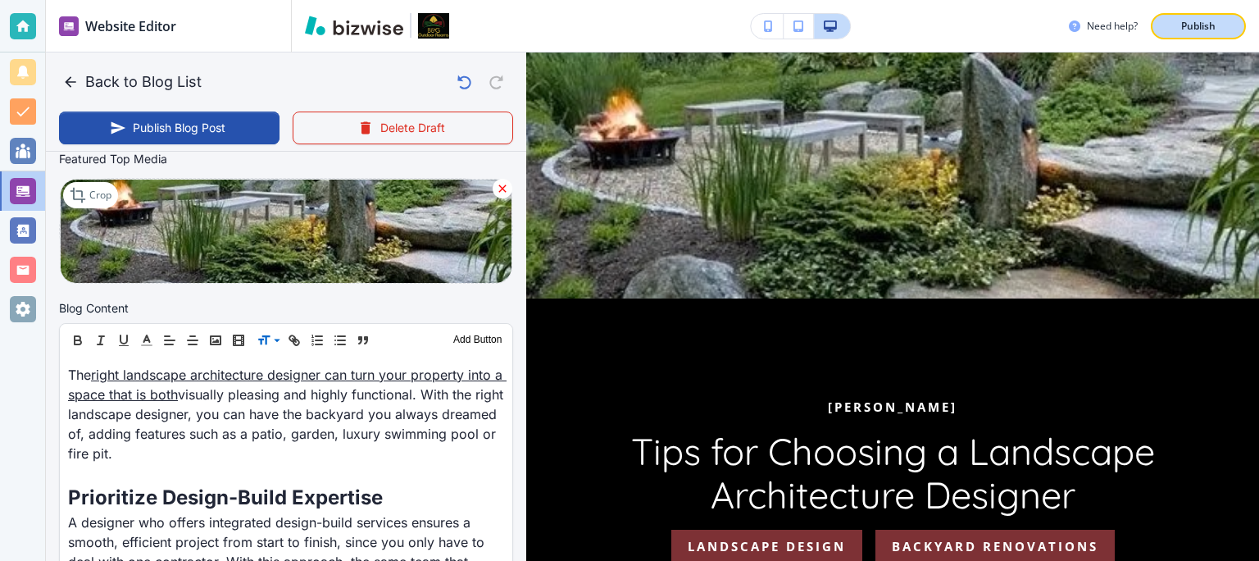
click at [1192, 26] on p "Publish" at bounding box center [1198, 26] width 34 height 15
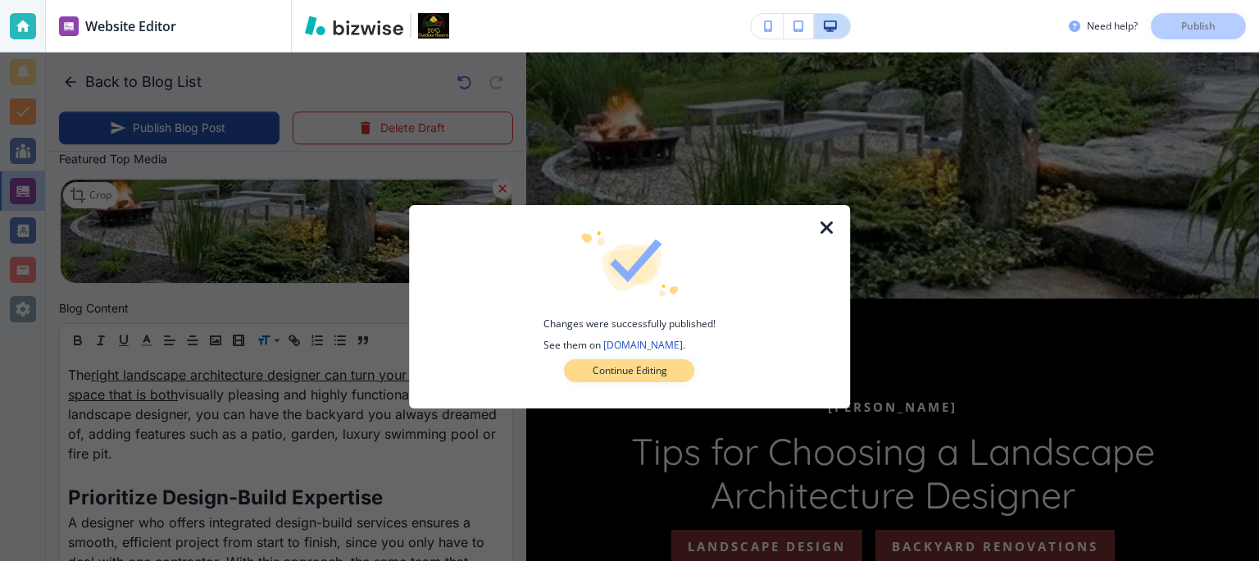
click at [634, 370] on p "Continue Editing" at bounding box center [630, 370] width 75 height 15
